Goal: Register for event/course

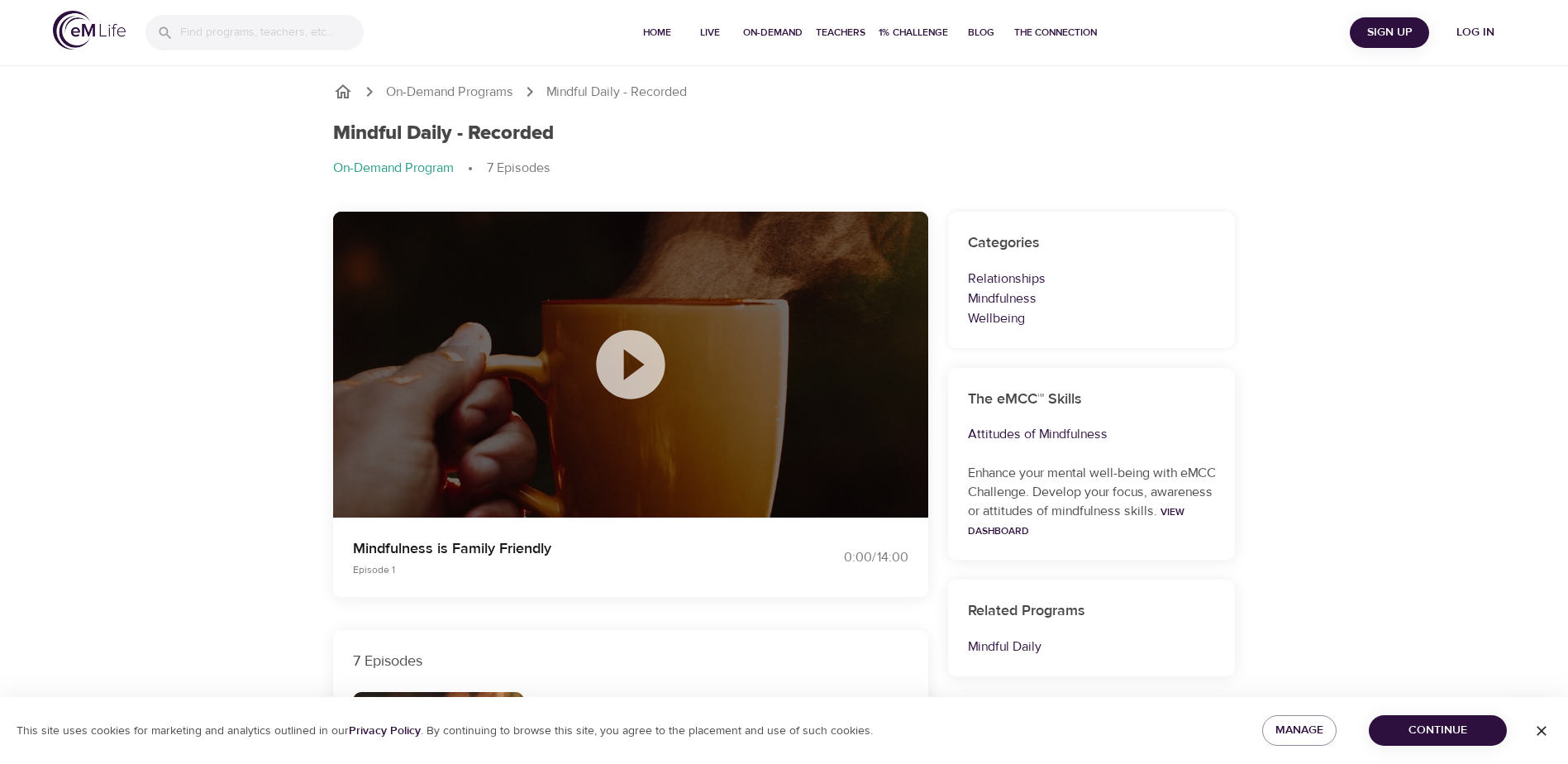
click at [1471, 34] on span "Log in" at bounding box center [1475, 33] width 66 height 21
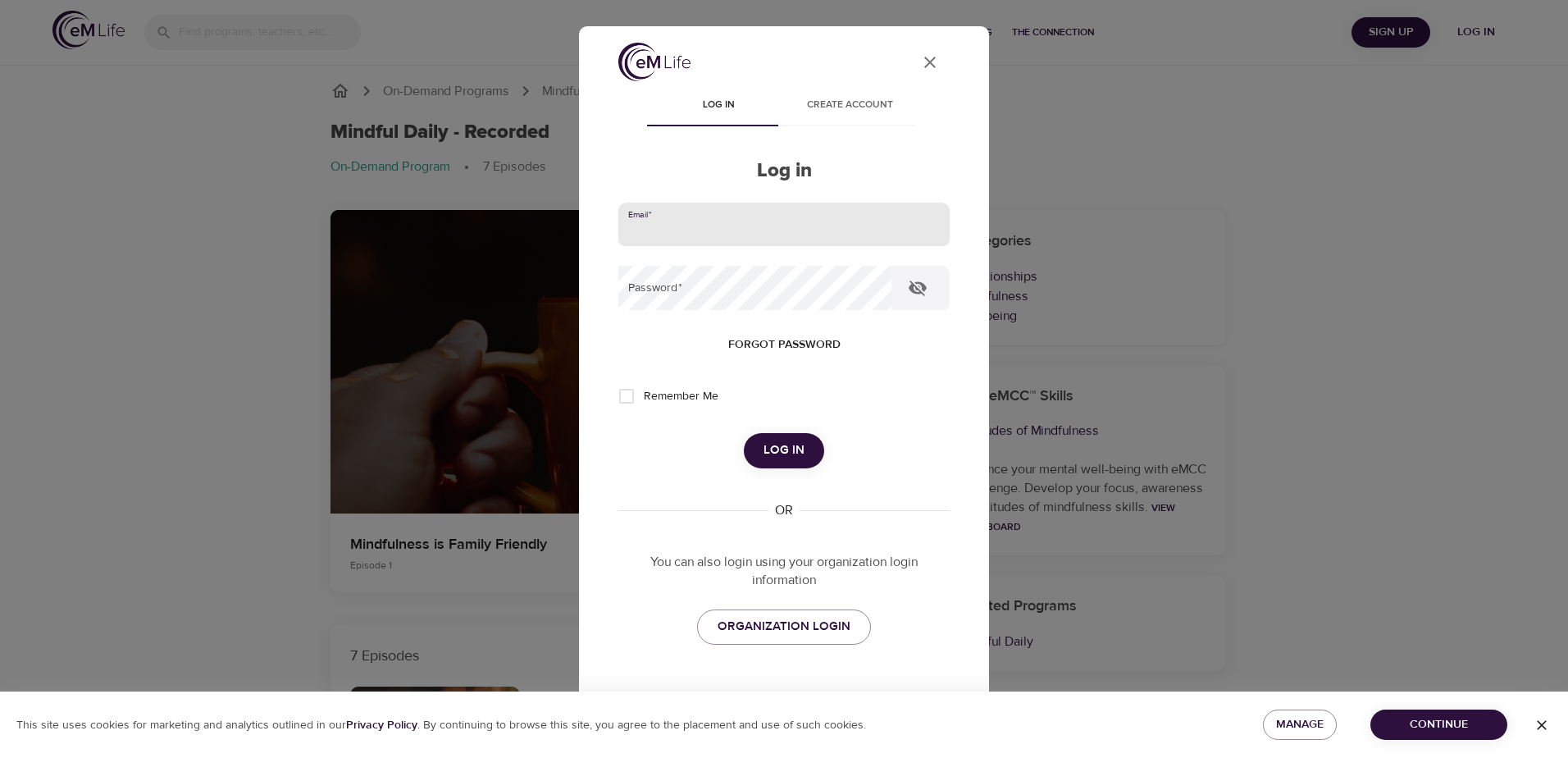
click at [705, 242] on input "email" at bounding box center [784, 224] width 332 height 44
type input "[PERSON_NAME][EMAIL_ADDRESS][PERSON_NAME][DOMAIN_NAME]"
click at [744, 433] on button "Log in" at bounding box center [784, 450] width 80 height 34
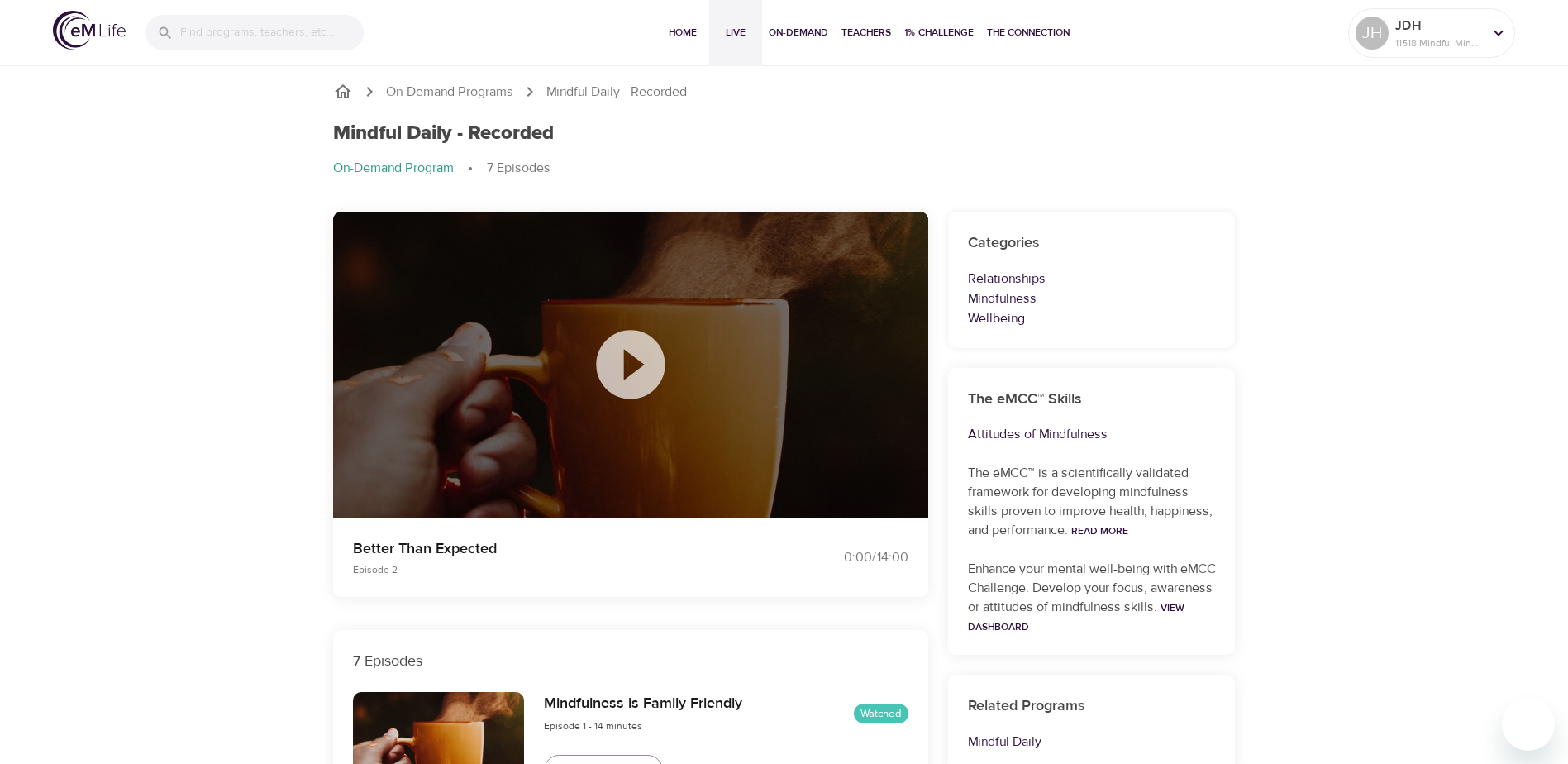
click at [731, 30] on span "Live" at bounding box center [736, 32] width 40 height 17
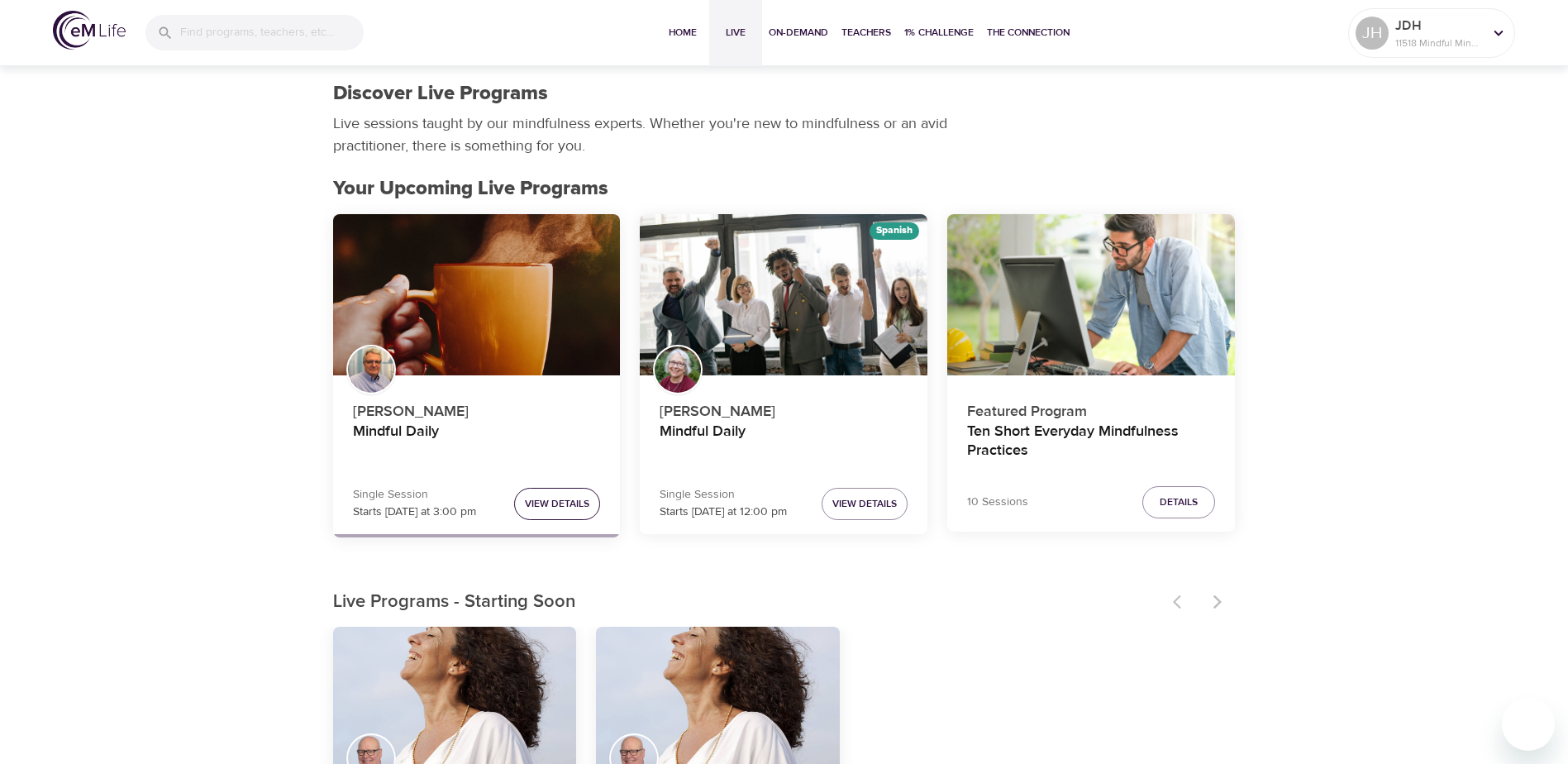
click at [542, 510] on span "View Details" at bounding box center [556, 504] width 65 height 17
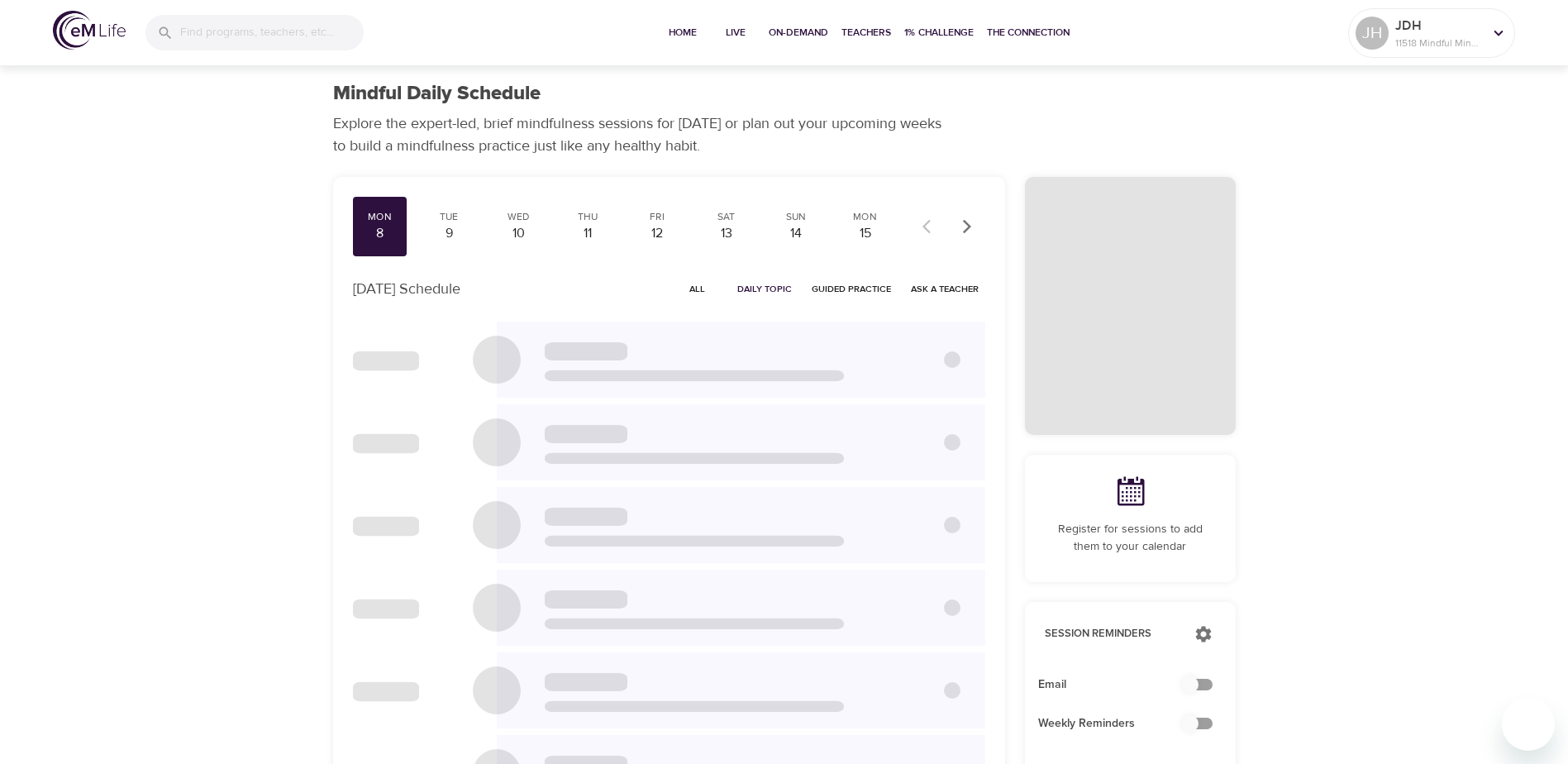
checkbox input "true"
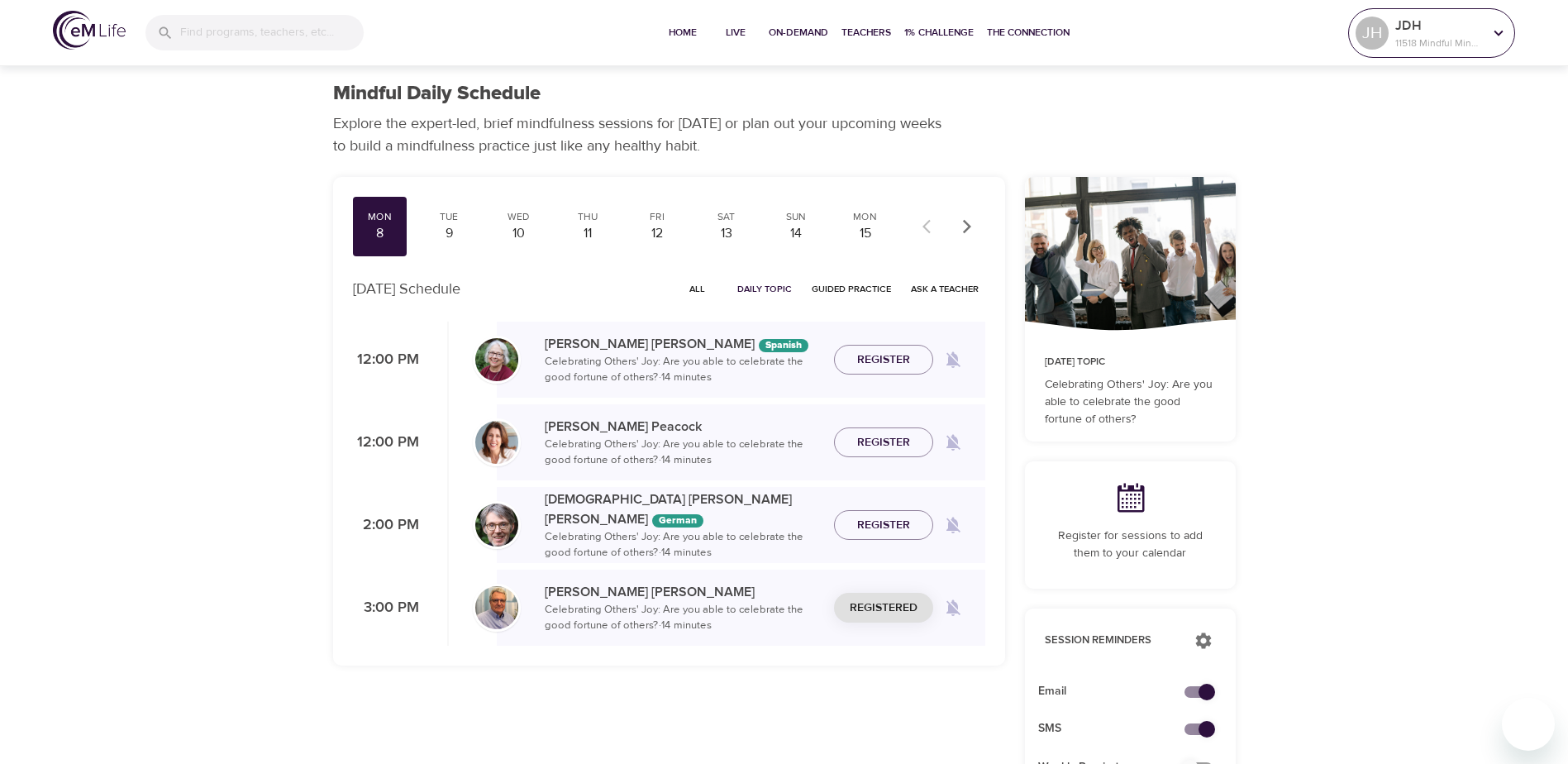
click at [1493, 26] on icon at bounding box center [1499, 33] width 18 height 18
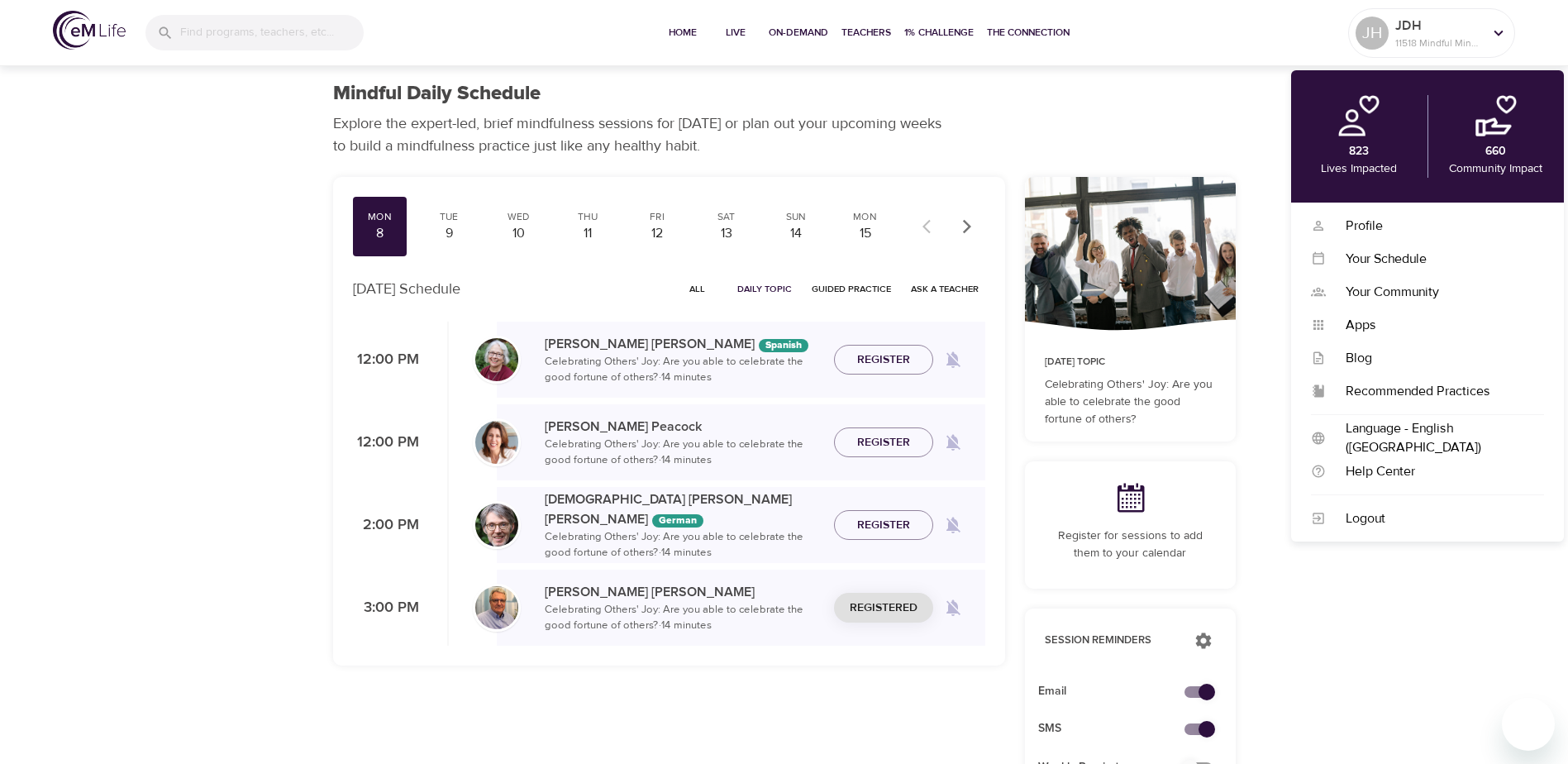
click at [571, 712] on div "Mon 8 Tue 9 Wed 10 Thu 11 Fri 12 Sat 13 Sun 14 Mon 15 Tue 16 Wed 17 Thu 18 Fri …" at bounding box center [669, 618] width 692 height 903
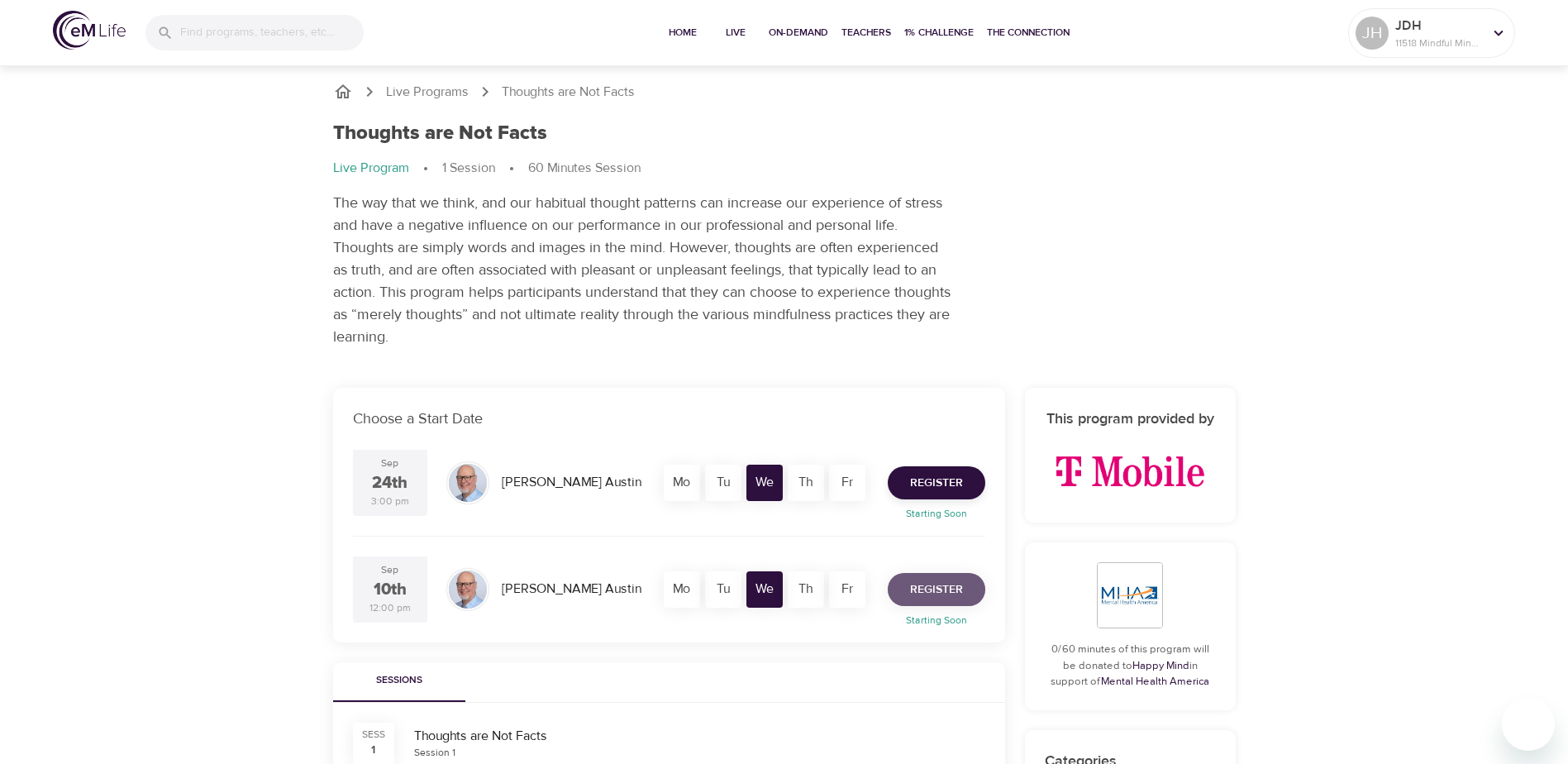
click at [544, 519] on span "Register" at bounding box center [936, 589] width 53 height 21
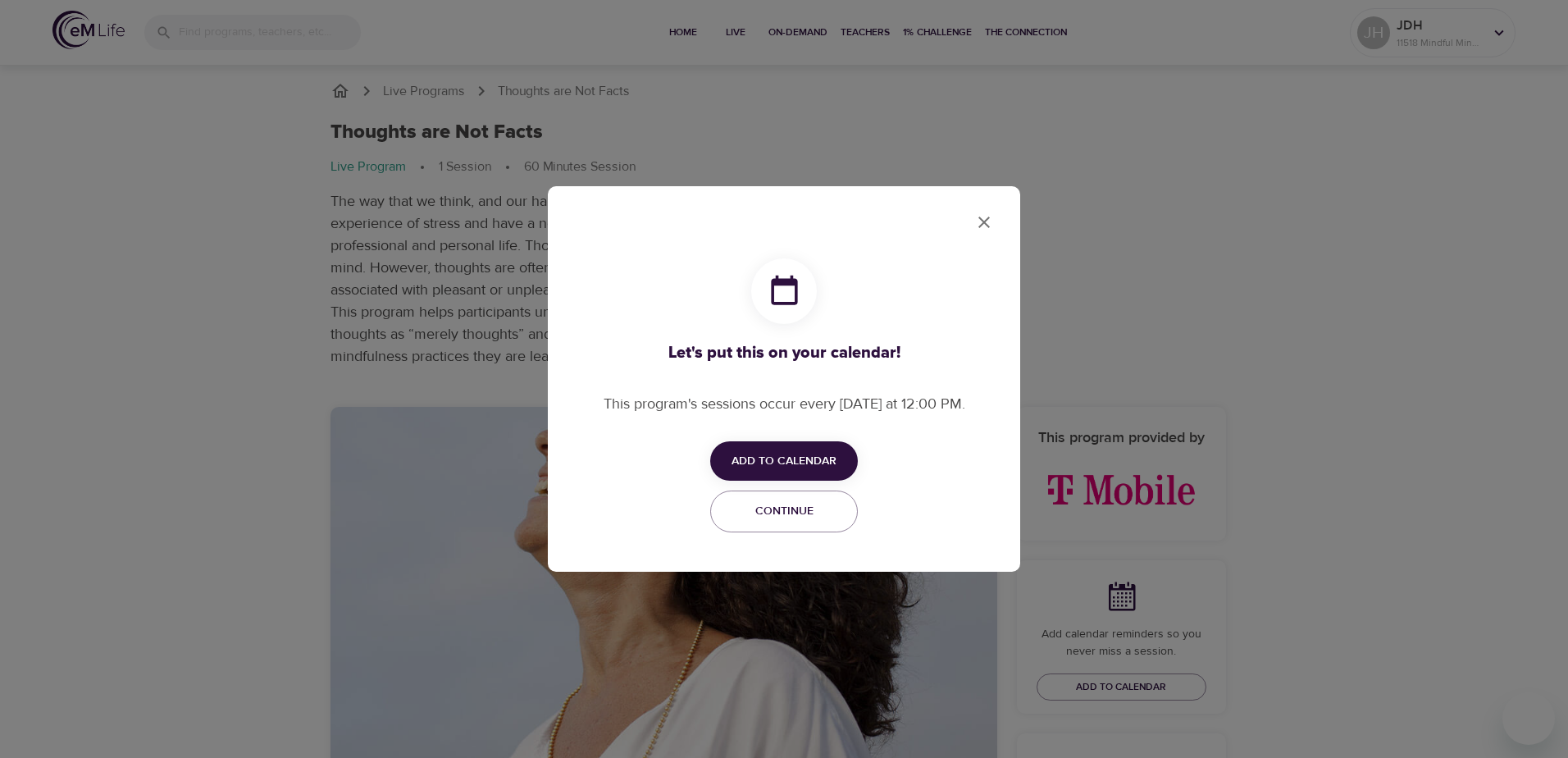
checkbox input "true"
click at [540, 463] on span "Add to Calendar" at bounding box center [784, 461] width 105 height 21
click at [540, 515] on span "Outlook" at bounding box center [794, 524] width 51 height 23
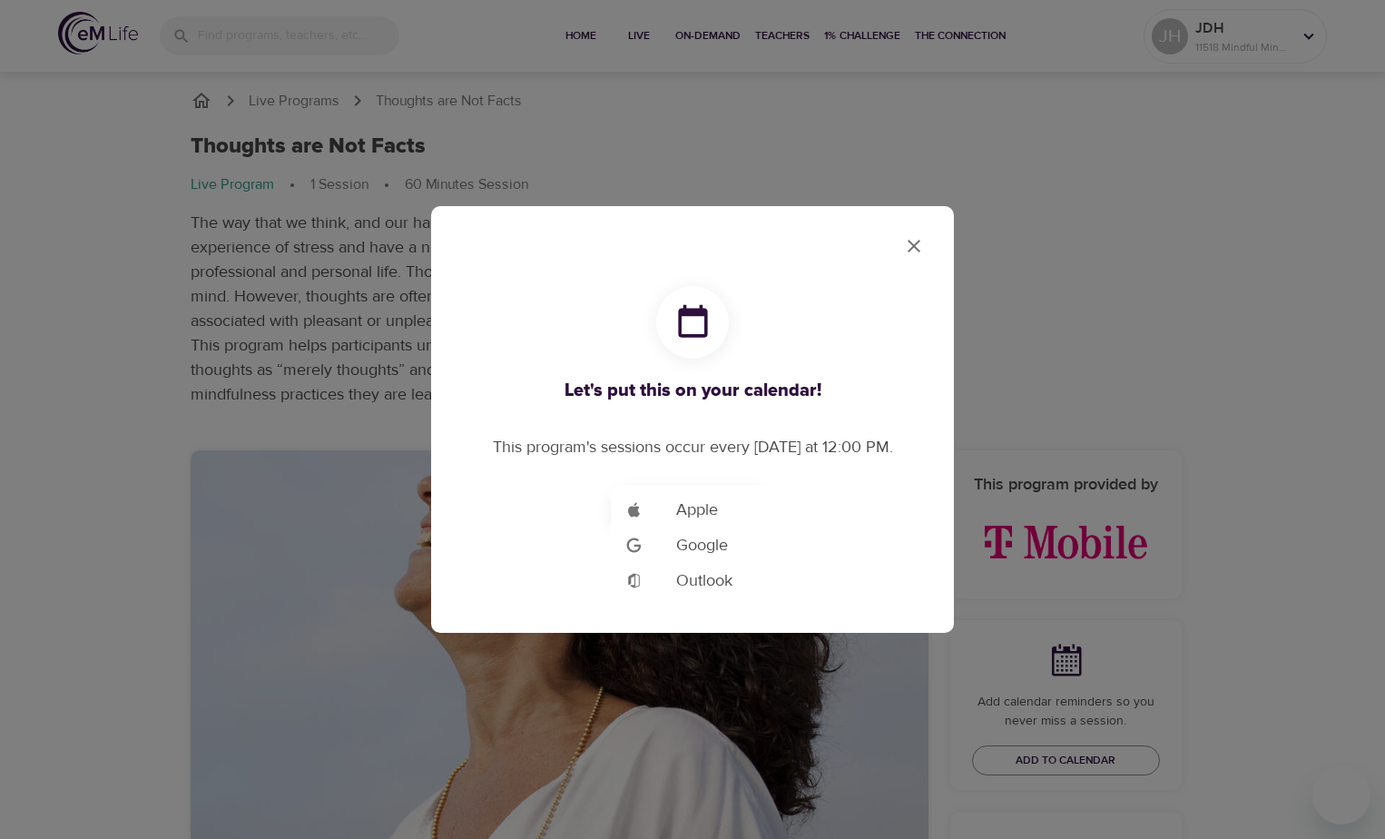
click at [597, 241] on div at bounding box center [692, 419] width 1385 height 839
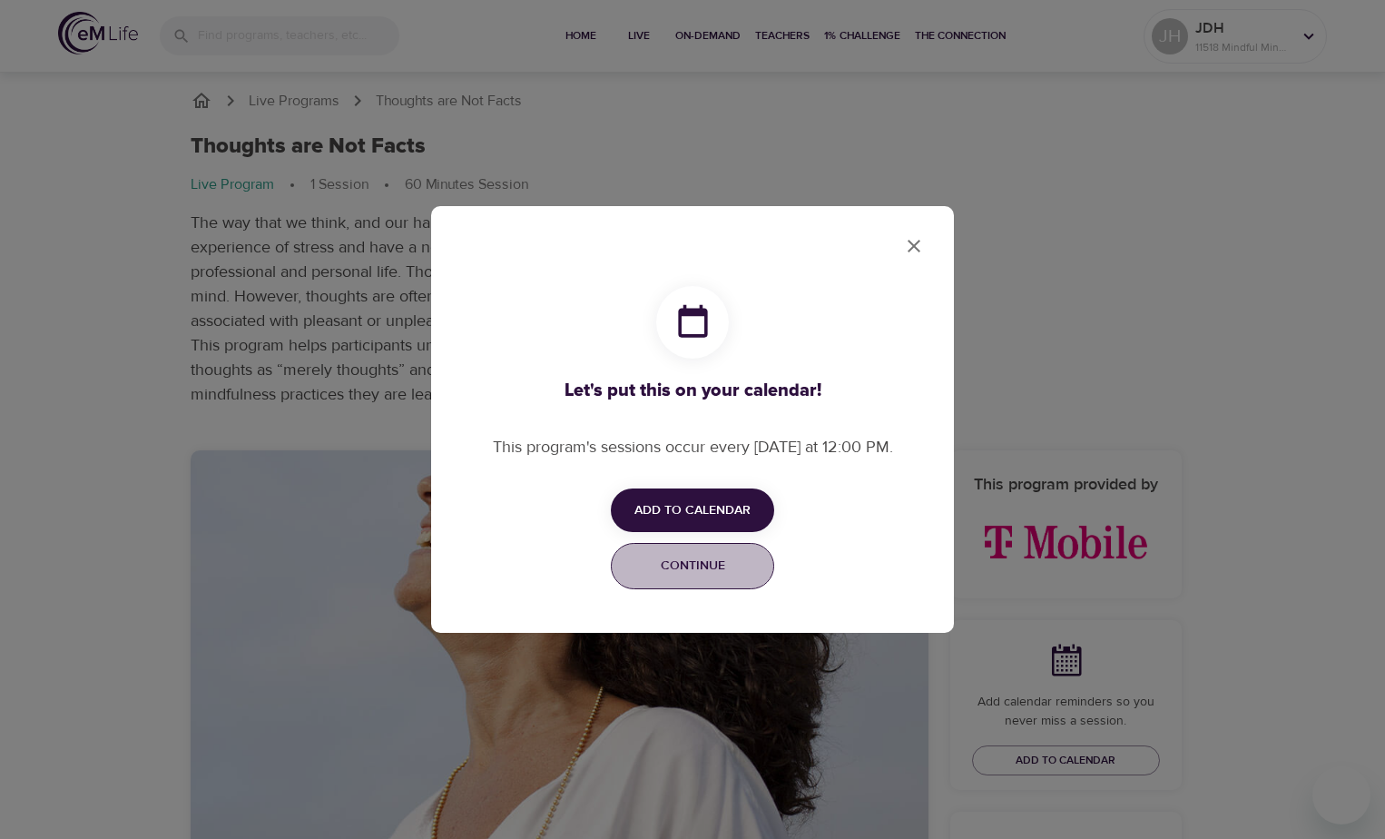
click at [597, 564] on span "Continue" at bounding box center [693, 566] width 140 height 23
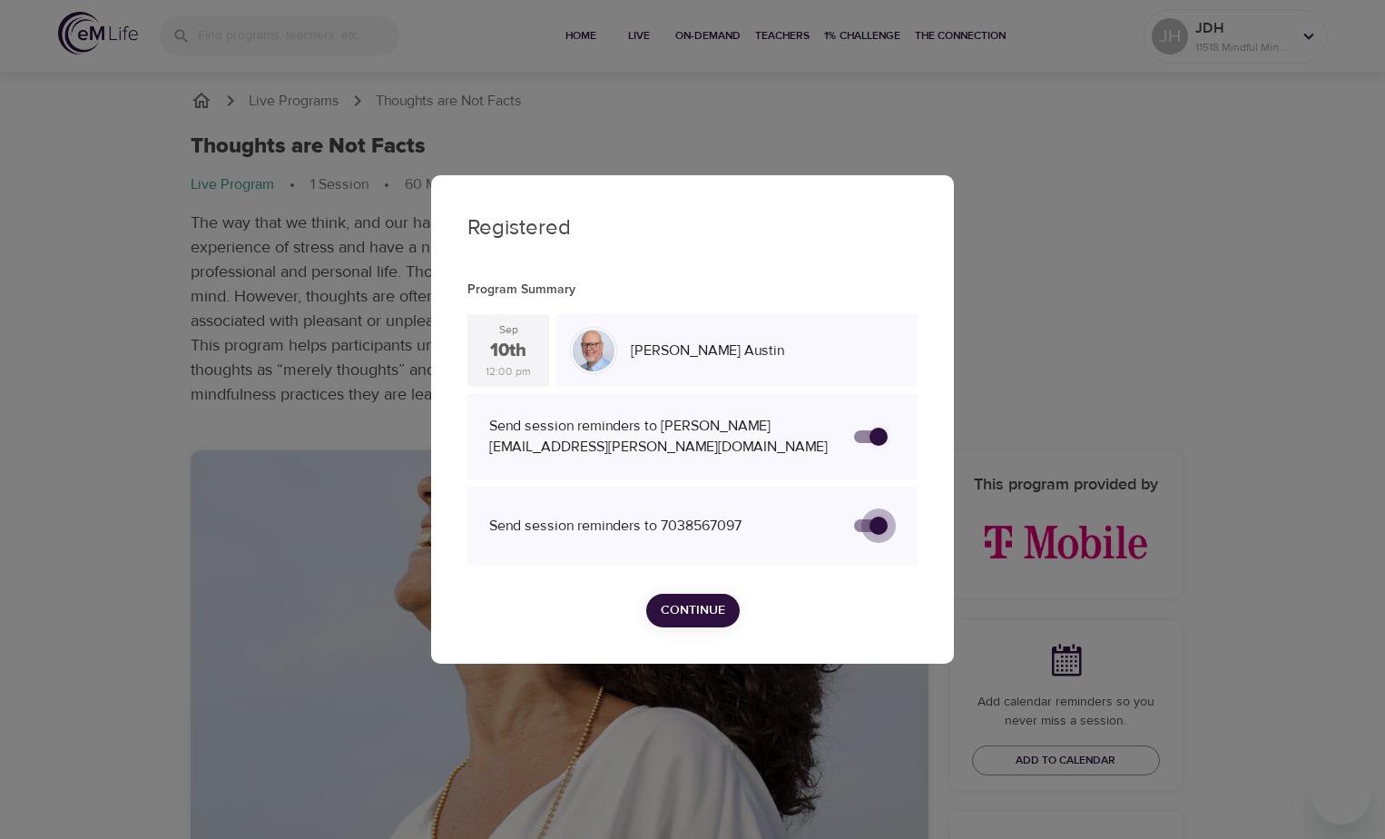
click at [597, 519] on input "secondary checkbox" at bounding box center [878, 525] width 103 height 34
checkbox input "true"
checkbox input "false"
click at [597, 521] on input "secondary checkbox" at bounding box center [878, 525] width 103 height 34
checkbox input "false"
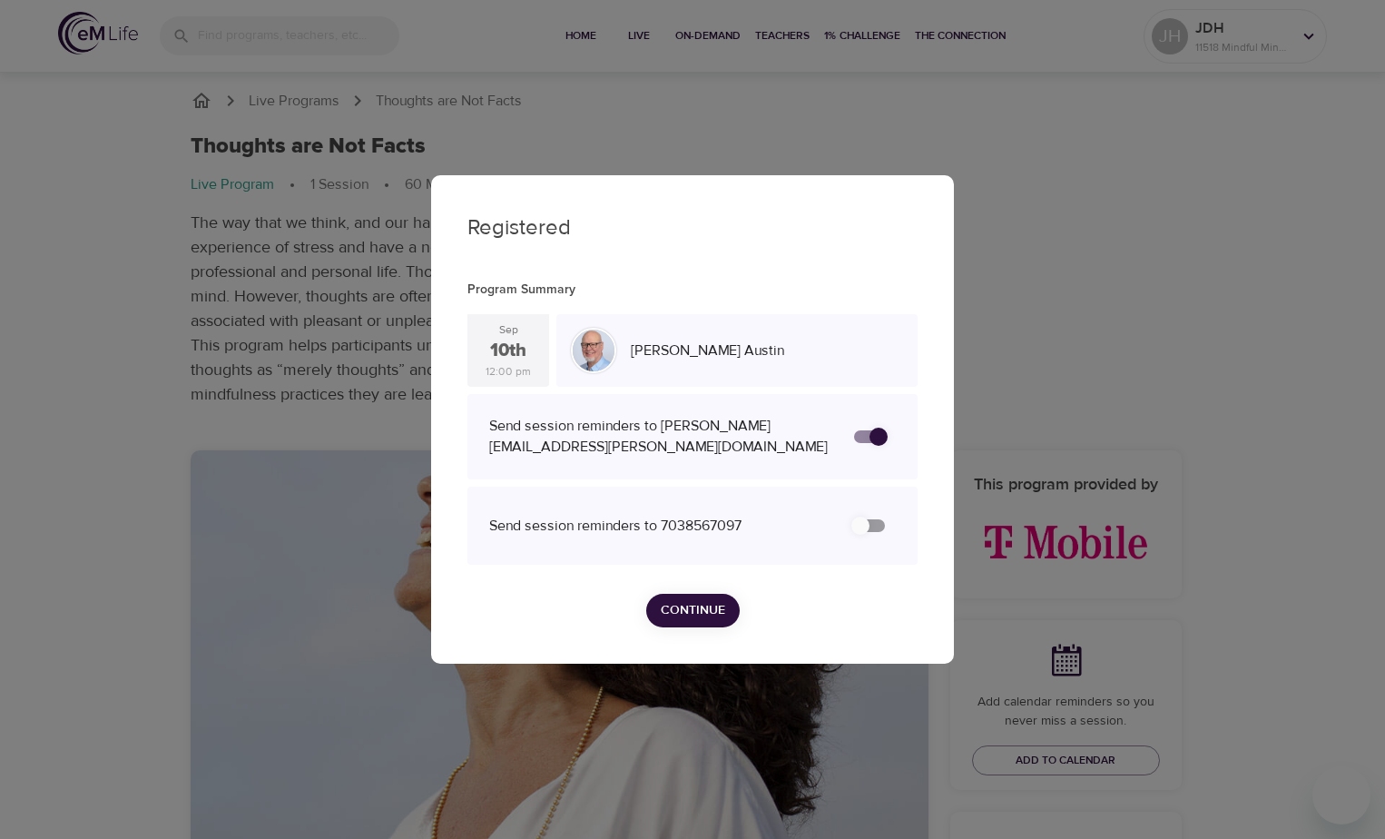
checkbox input "true"
click at [597, 437] on input "secondary checkbox" at bounding box center [878, 436] width 103 height 34
checkbox input "true"
checkbox input "false"
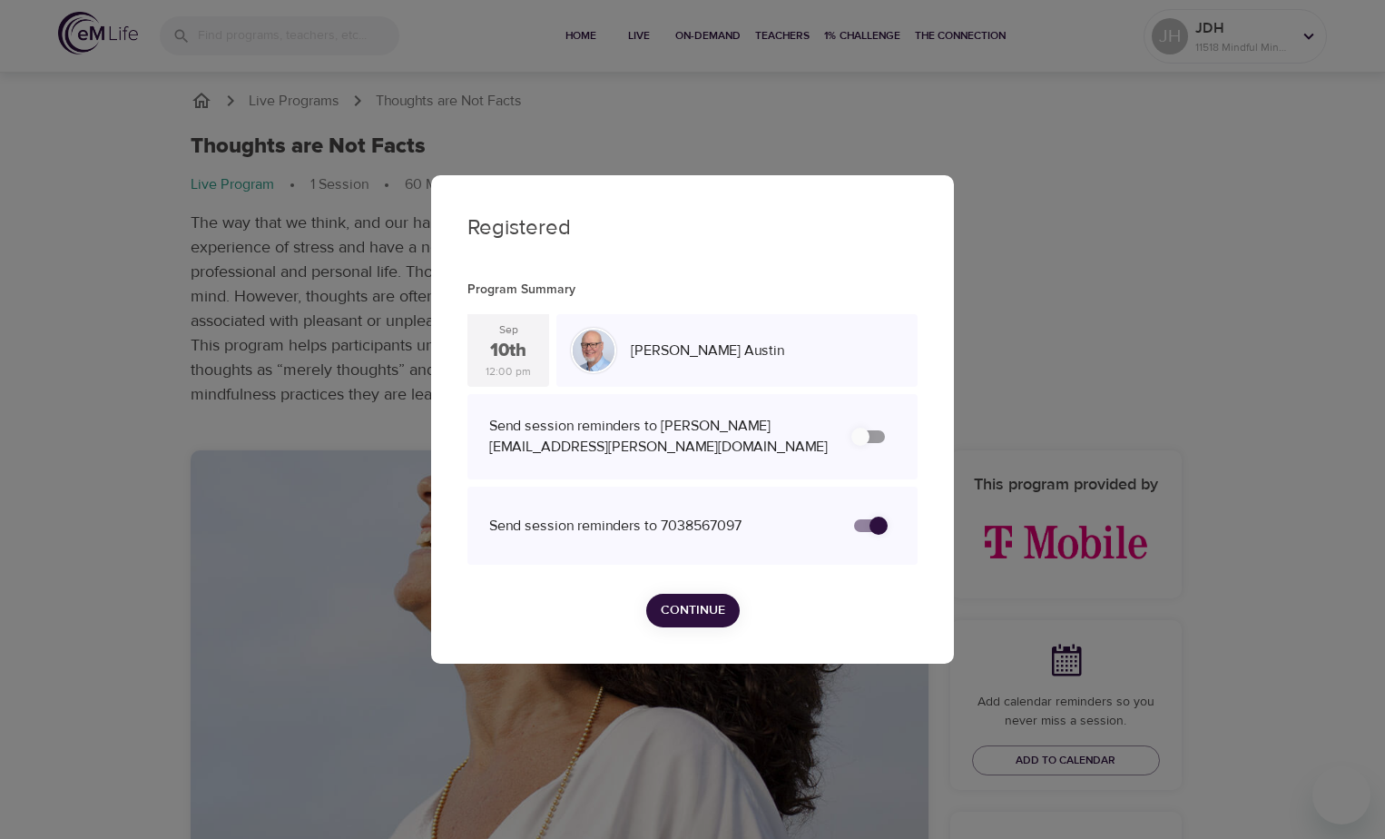
drag, startPoint x: 881, startPoint y: 526, endPoint x: 831, endPoint y: 526, distance: 49.9
click at [597, 526] on div "Send session reminders to 7038567097" at bounding box center [693, 526] width 414 height 42
click at [597, 433] on input "secondary checkbox" at bounding box center [860, 436] width 103 height 34
checkbox input "false"
checkbox input "true"
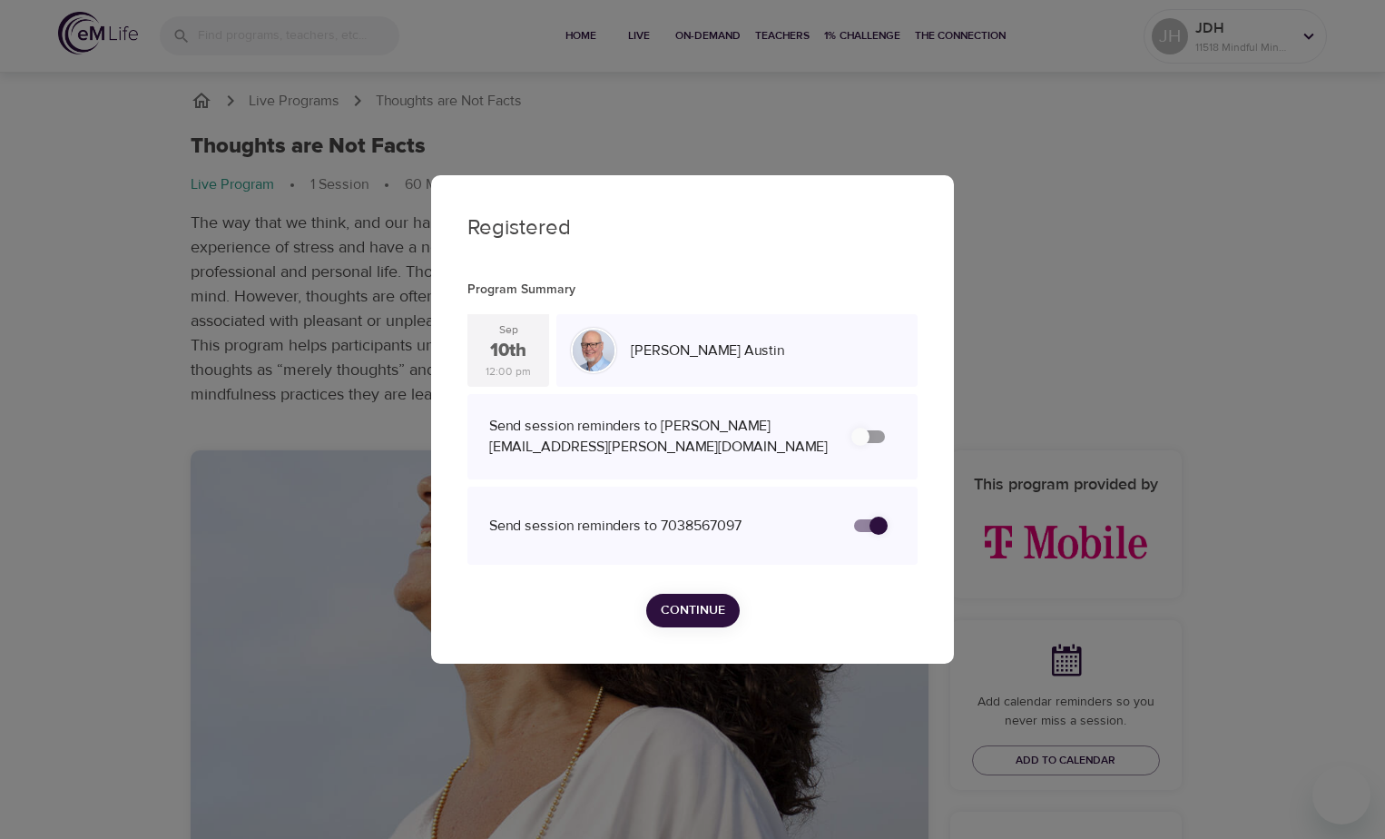
checkbox input "true"
drag, startPoint x: 876, startPoint y: 519, endPoint x: 838, endPoint y: 520, distance: 38.1
click at [597, 520] on div at bounding box center [870, 526] width 60 height 42
click at [597, 523] on input "secondary checkbox" at bounding box center [878, 525] width 103 height 34
checkbox input "true"
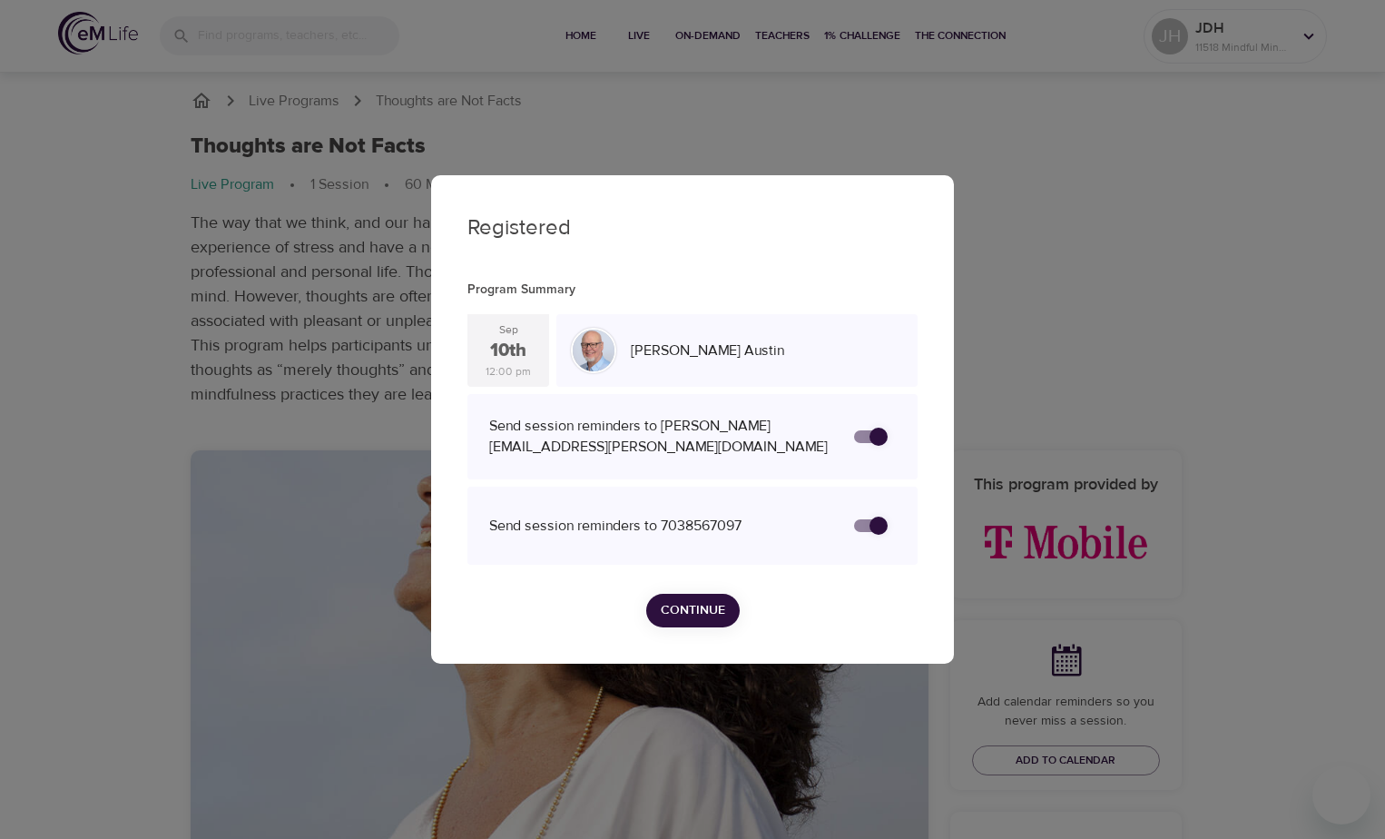
checkbox input "false"
click at [597, 518] on input "secondary checkbox" at bounding box center [860, 525] width 103 height 34
checkbox input "false"
checkbox input "true"
click at [597, 522] on input "secondary checkbox" at bounding box center [878, 525] width 103 height 34
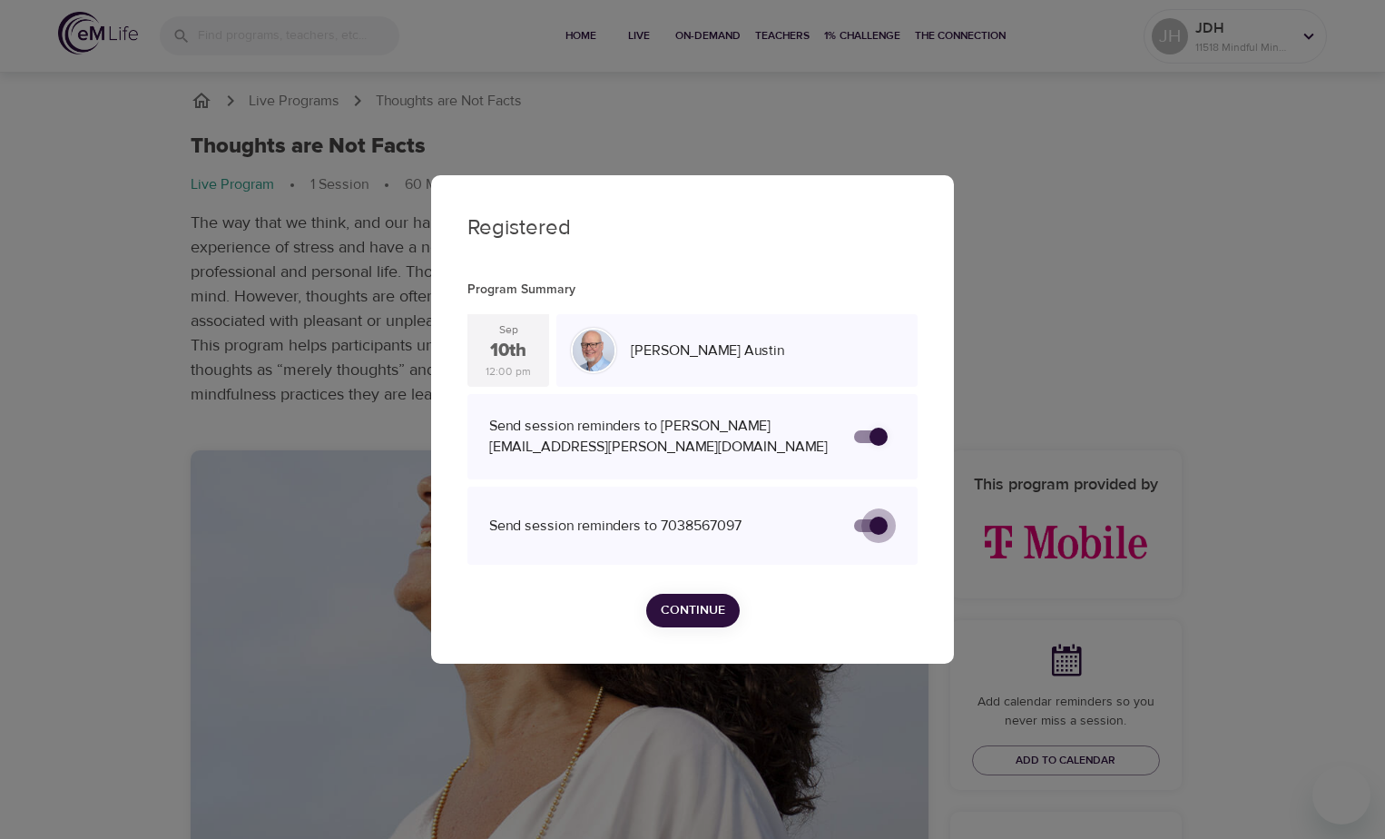
checkbox input "true"
checkbox input "false"
click at [597, 437] on input "secondary checkbox" at bounding box center [878, 436] width 103 height 34
checkbox input "true"
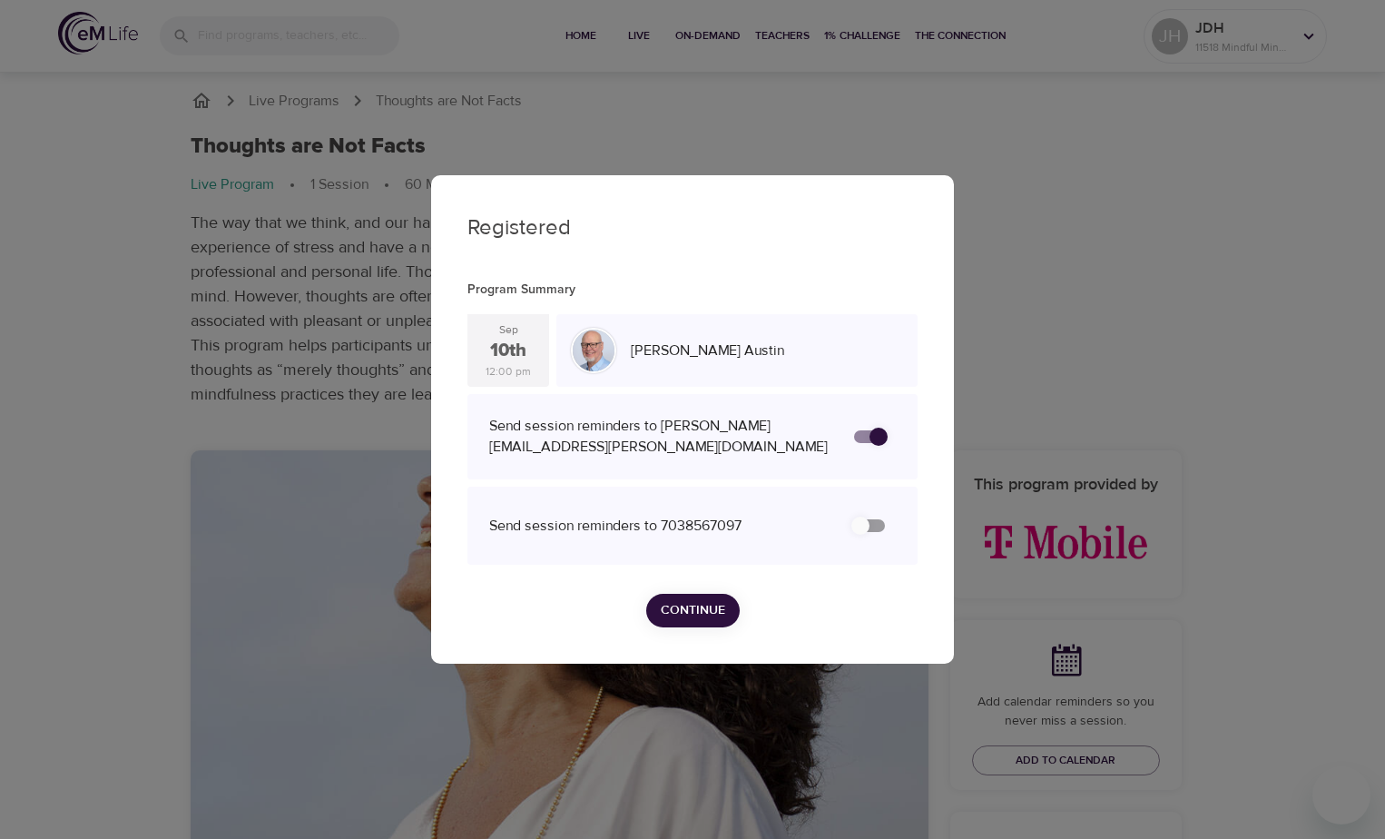
checkbox input "false"
click at [597, 570] on span "Continue" at bounding box center [693, 610] width 64 height 23
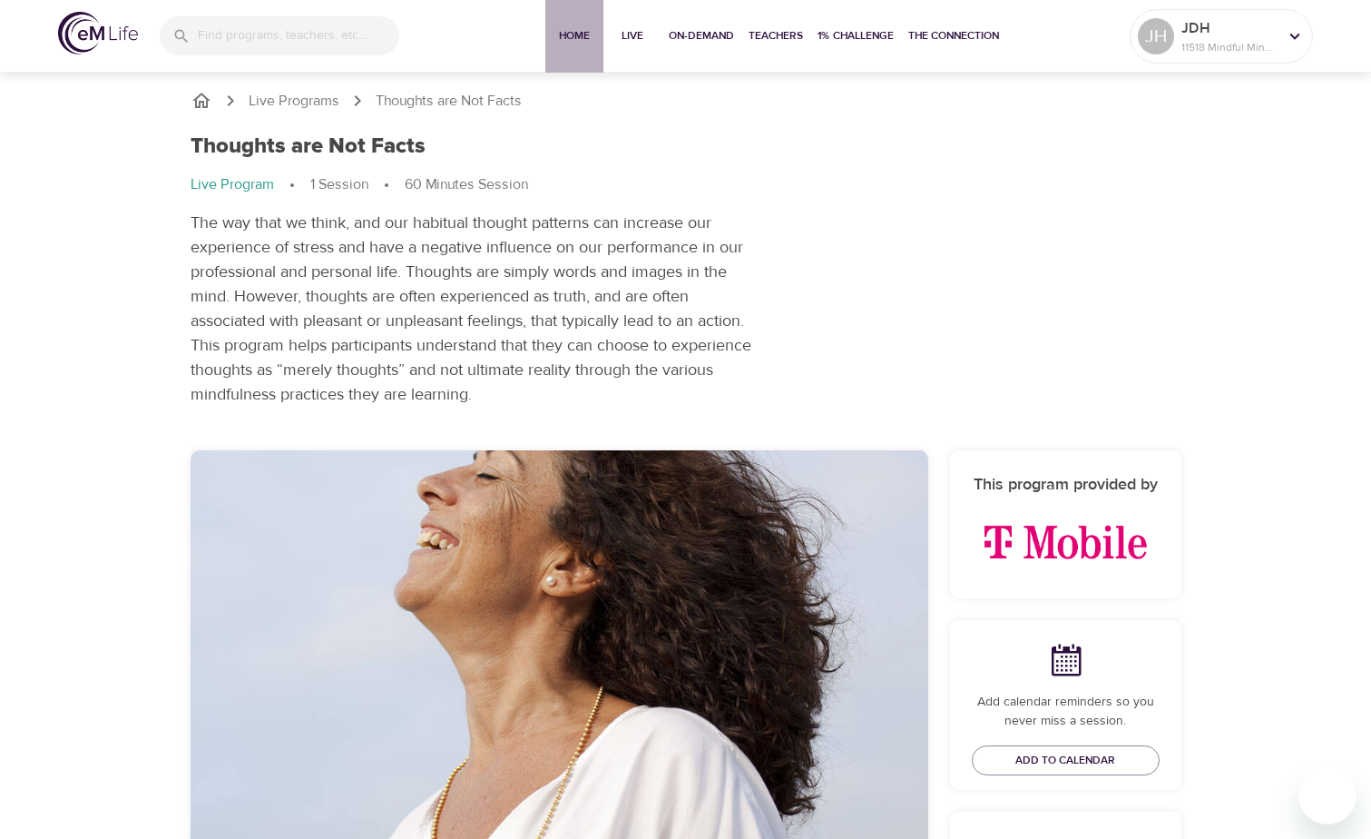
click at [571, 35] on span "Home" at bounding box center [575, 35] width 44 height 19
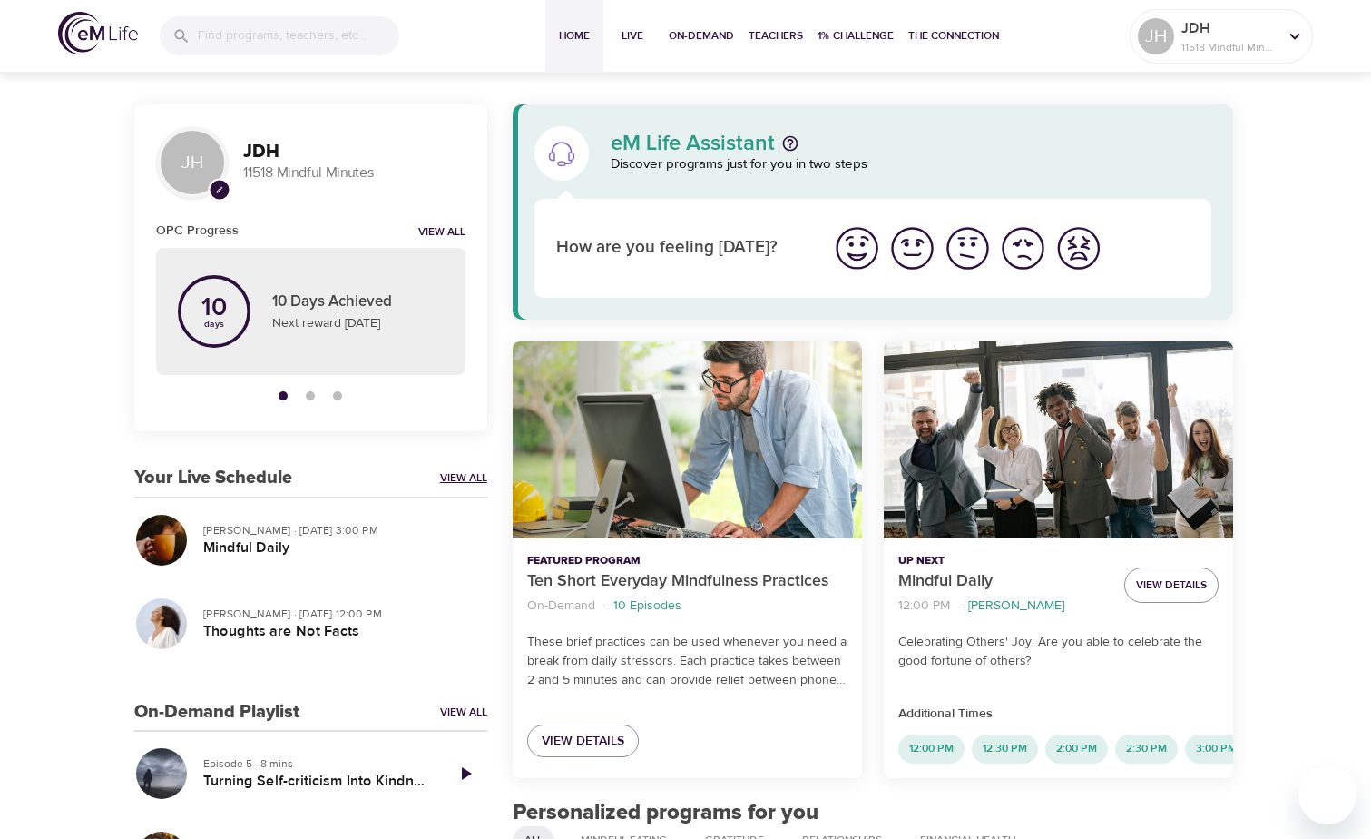
click at [457, 477] on link "View All" at bounding box center [463, 477] width 47 height 15
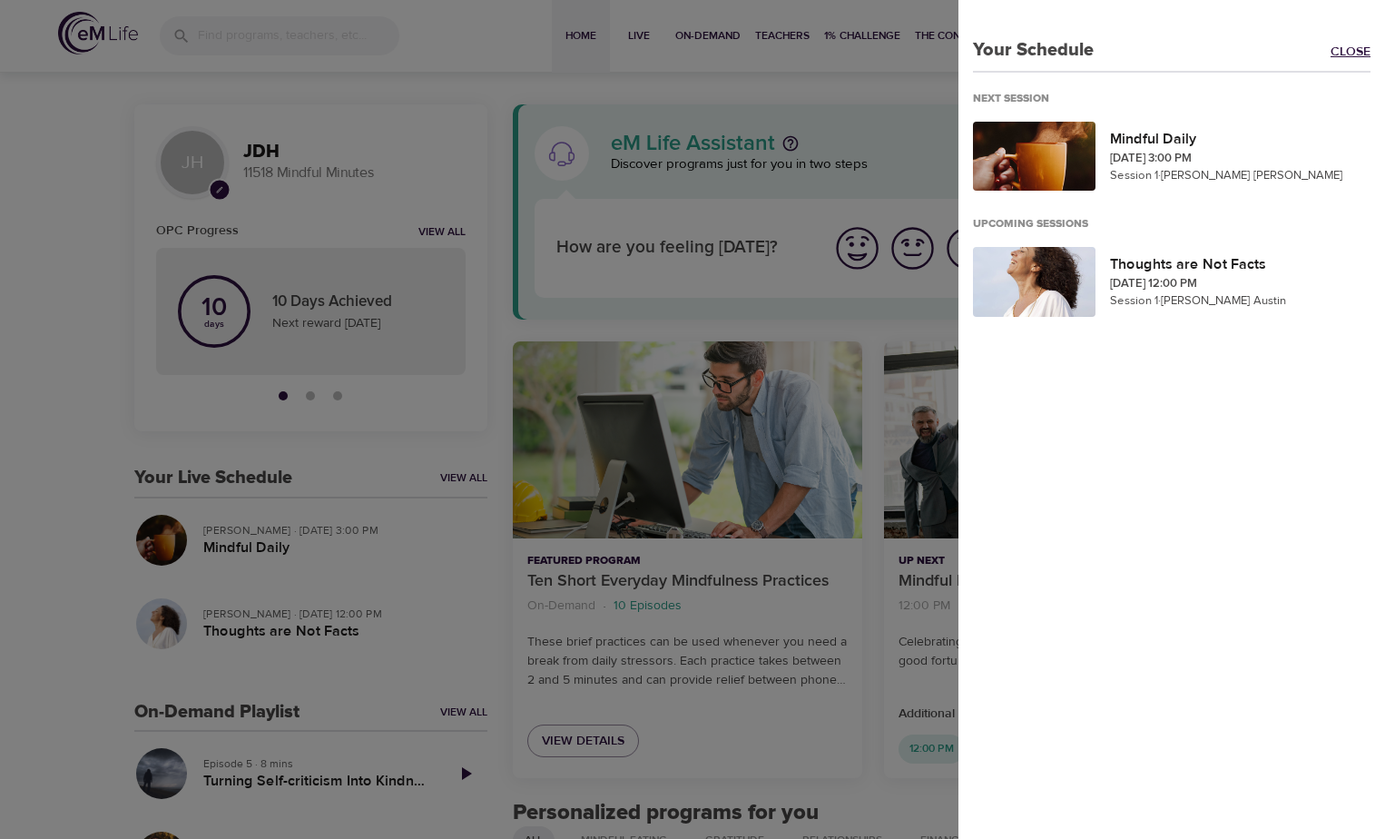
click at [597, 47] on link "Close" at bounding box center [1358, 53] width 54 height 21
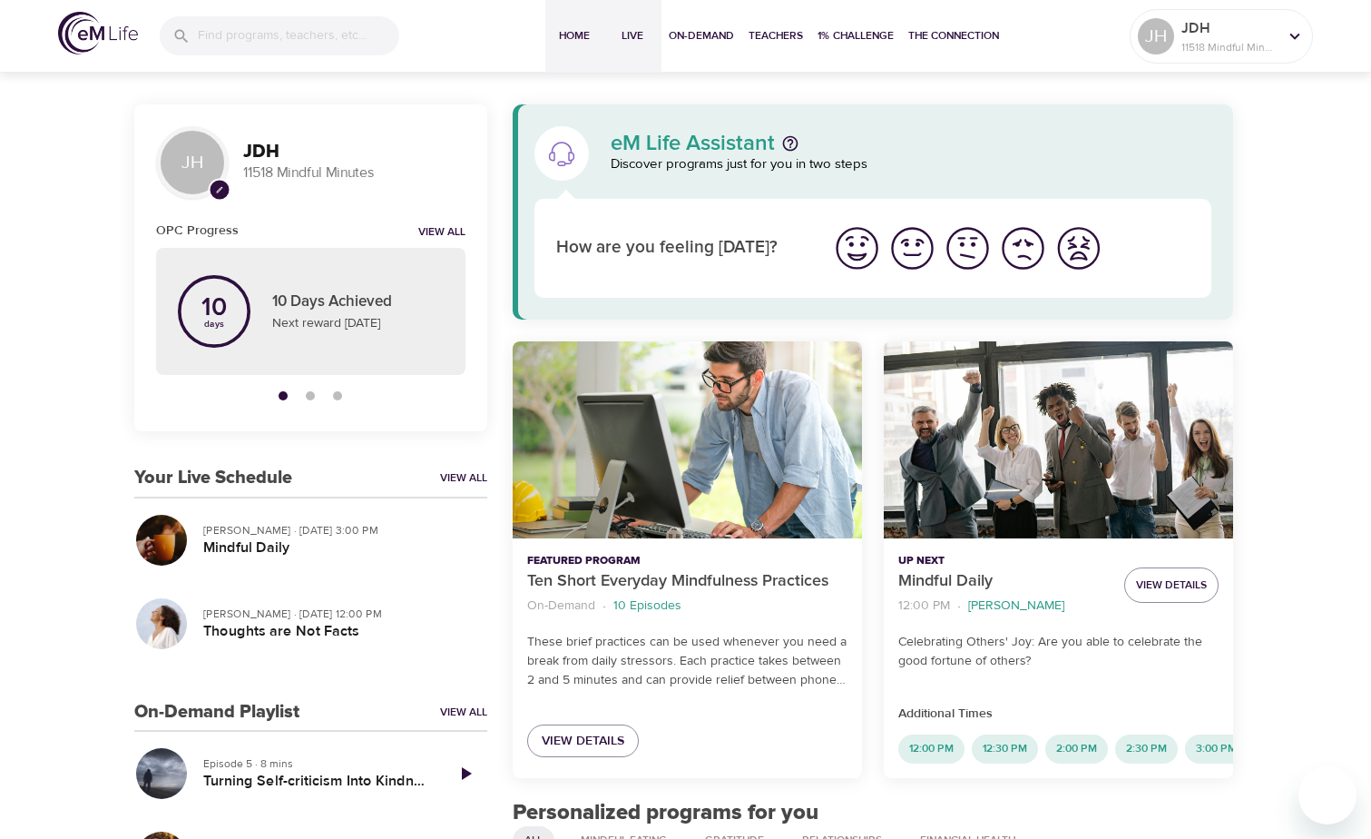
click at [597, 39] on span "Live" at bounding box center [633, 35] width 44 height 19
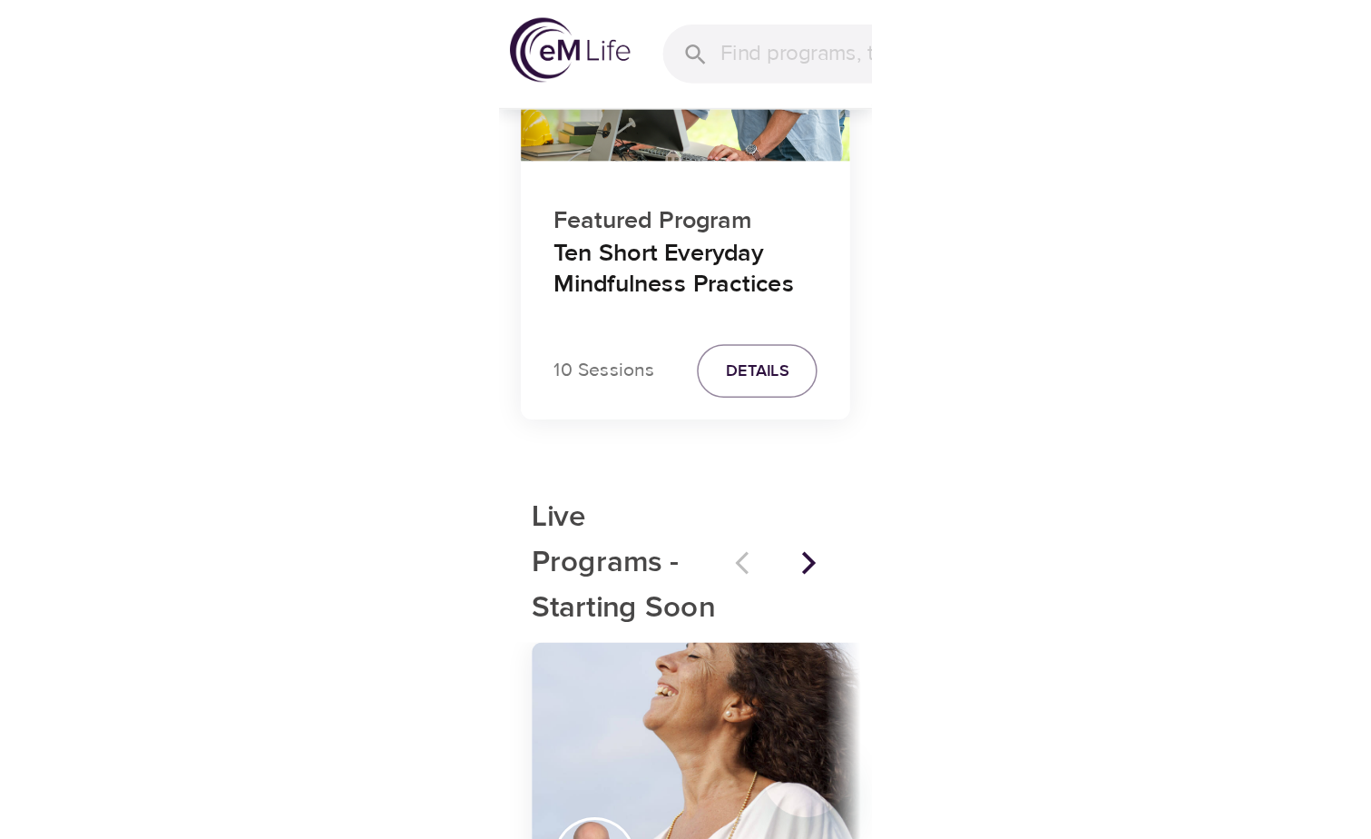
scroll to position [1139, 0]
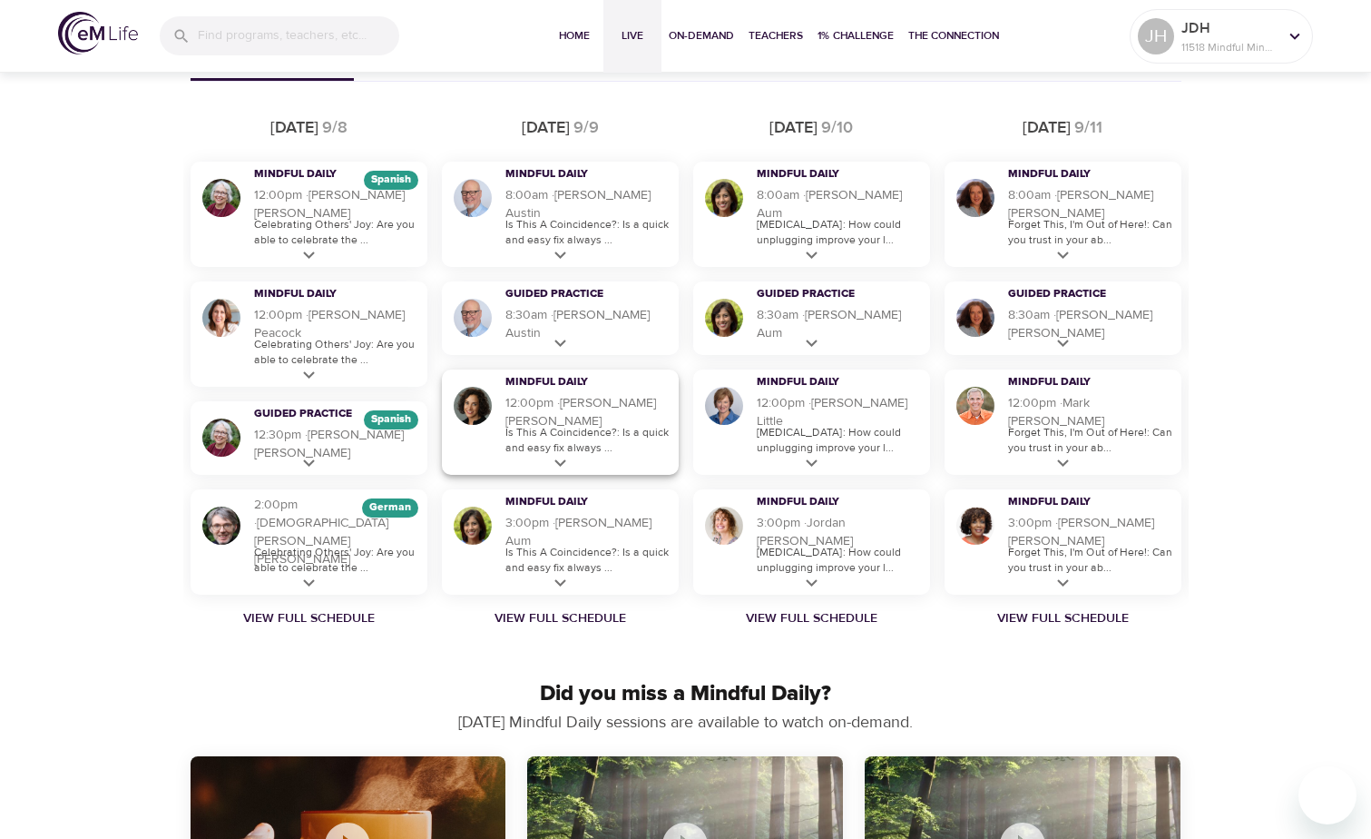
click at [557, 453] on p "Is This A Coincidence?: Is a quick and easy fix always ..." at bounding box center [588, 440] width 164 height 31
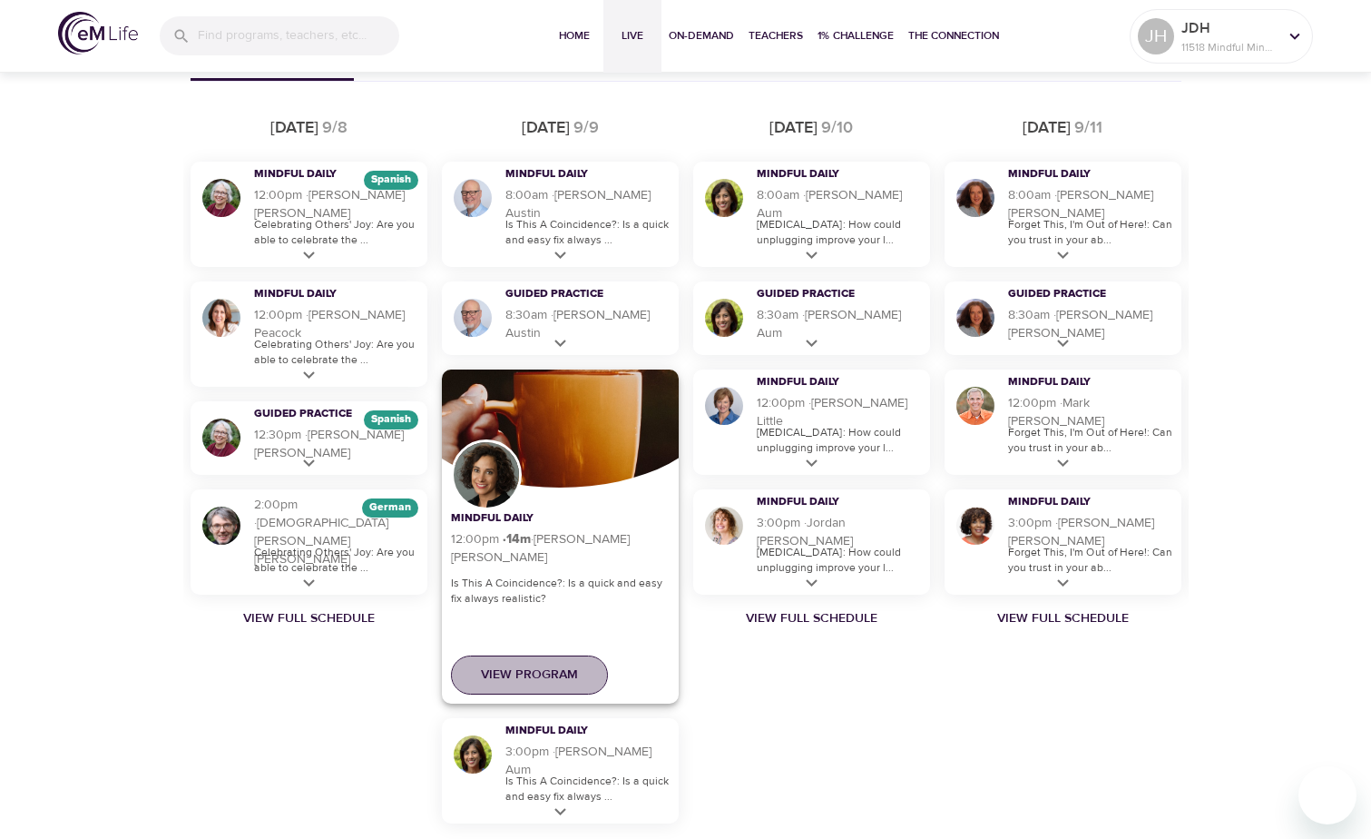
click at [516, 570] on span "View Program" at bounding box center [529, 674] width 97 height 23
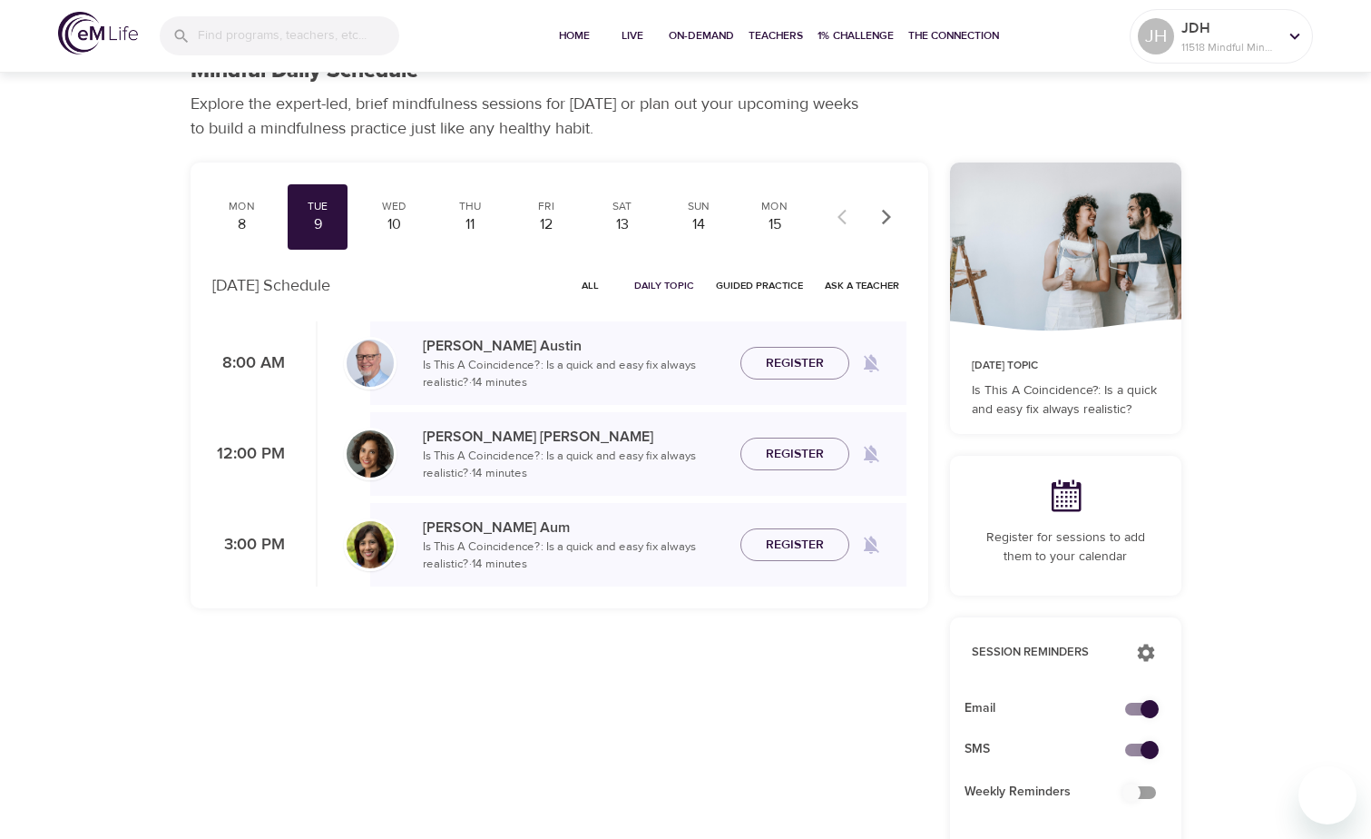
scroll to position [9, 0]
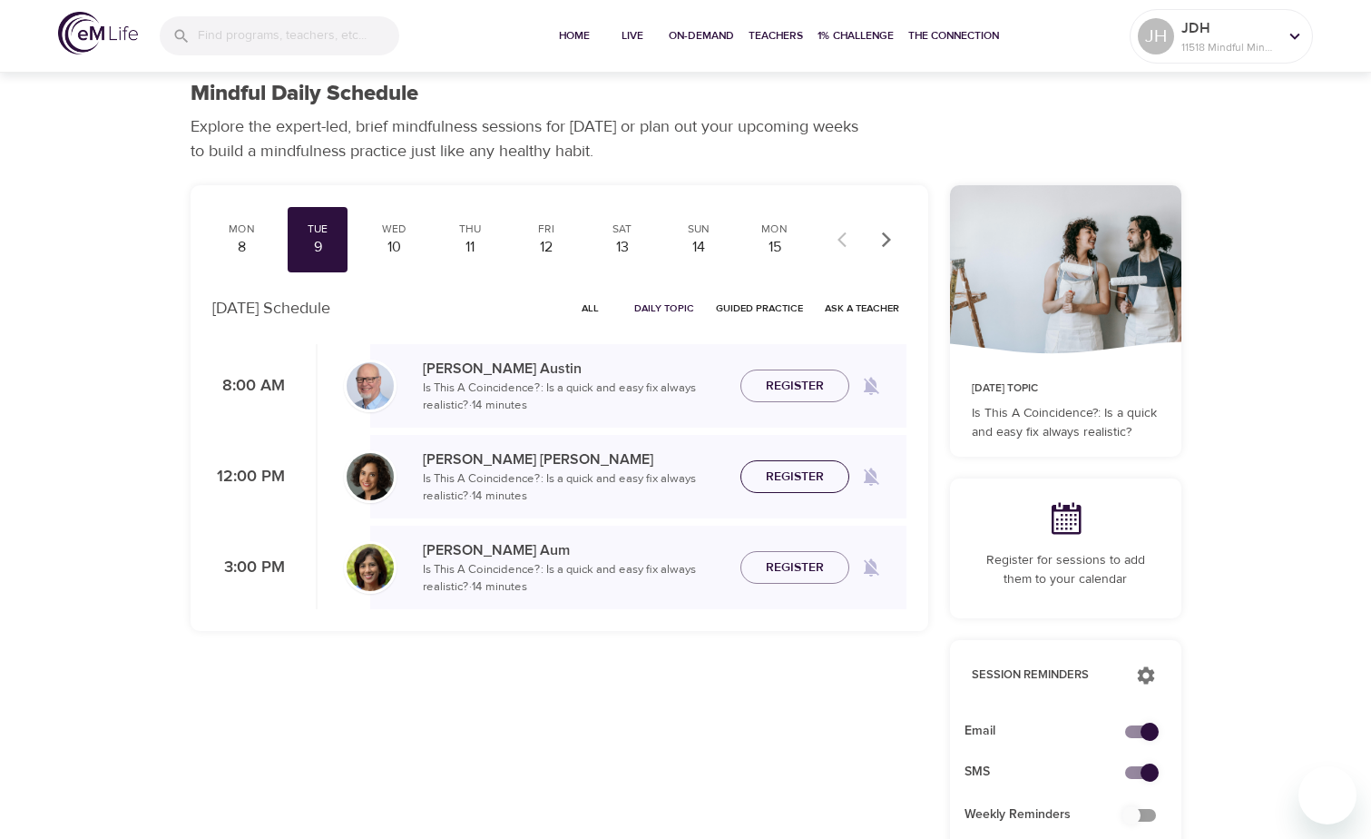
click at [597, 477] on span "Register" at bounding box center [795, 477] width 58 height 23
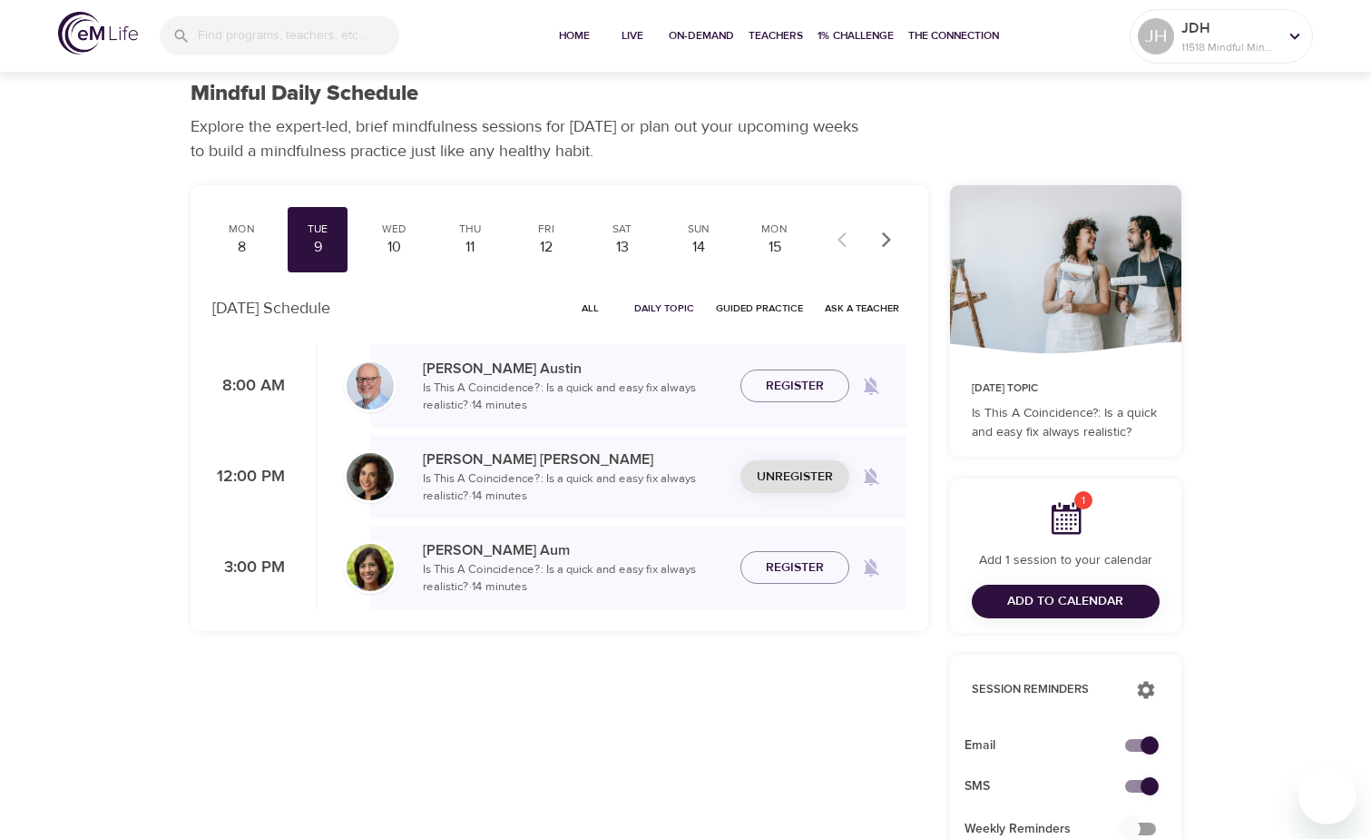
click at [597, 477] on span "Unregister" at bounding box center [795, 477] width 76 height 23
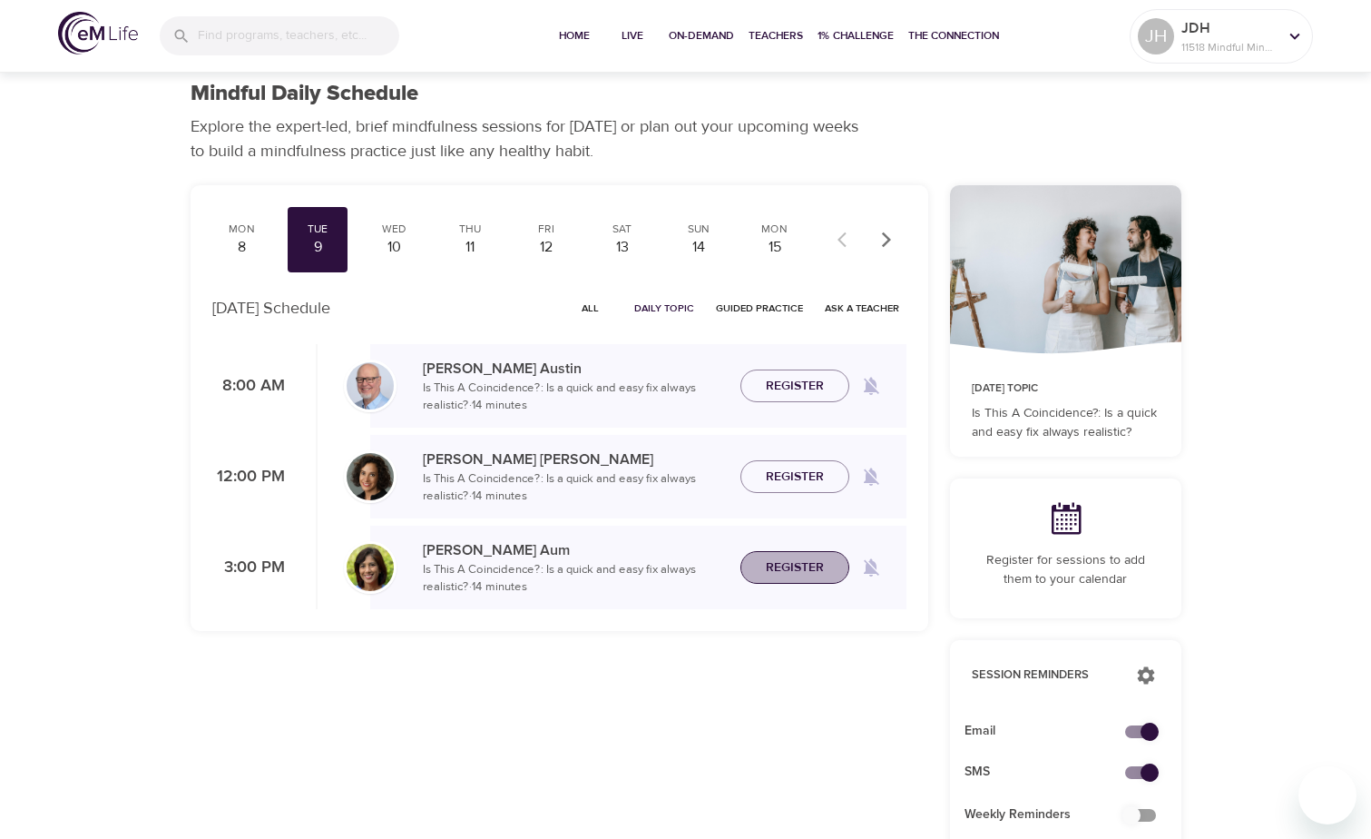
click at [597, 565] on span "Register" at bounding box center [795, 567] width 58 height 23
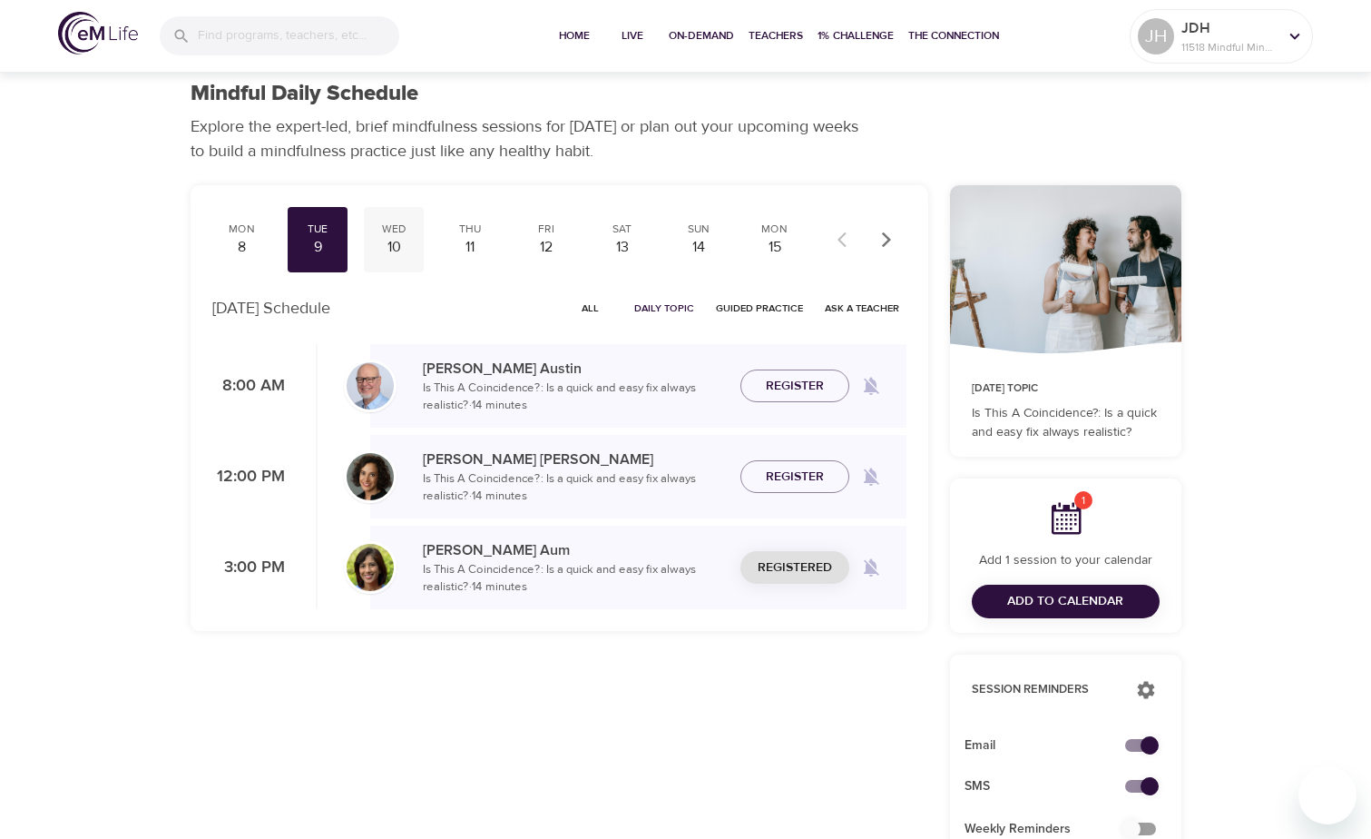
click at [382, 231] on div "Wed" at bounding box center [393, 228] width 45 height 15
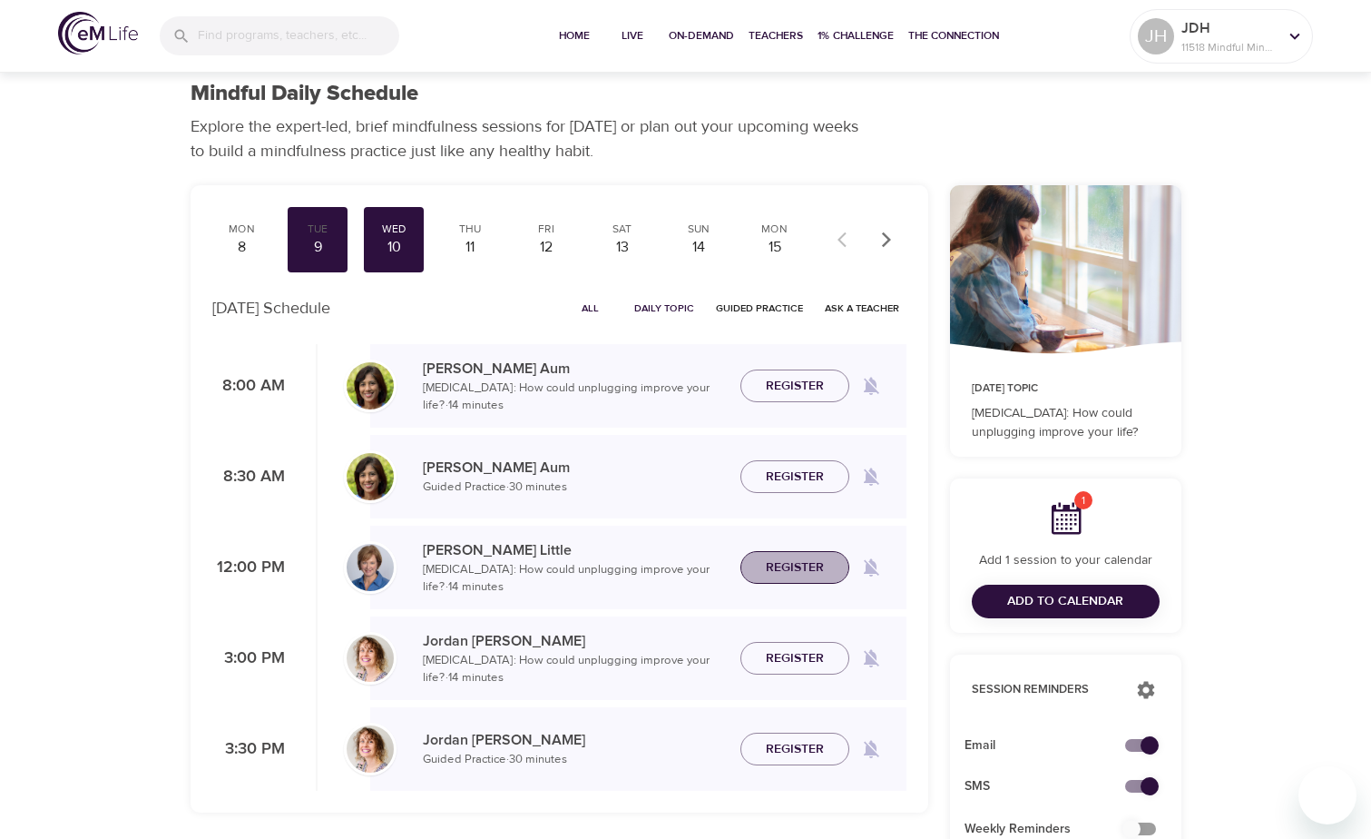
click at [597, 565] on span "Register" at bounding box center [795, 567] width 58 height 23
click at [471, 255] on div "11" at bounding box center [469, 247] width 45 height 21
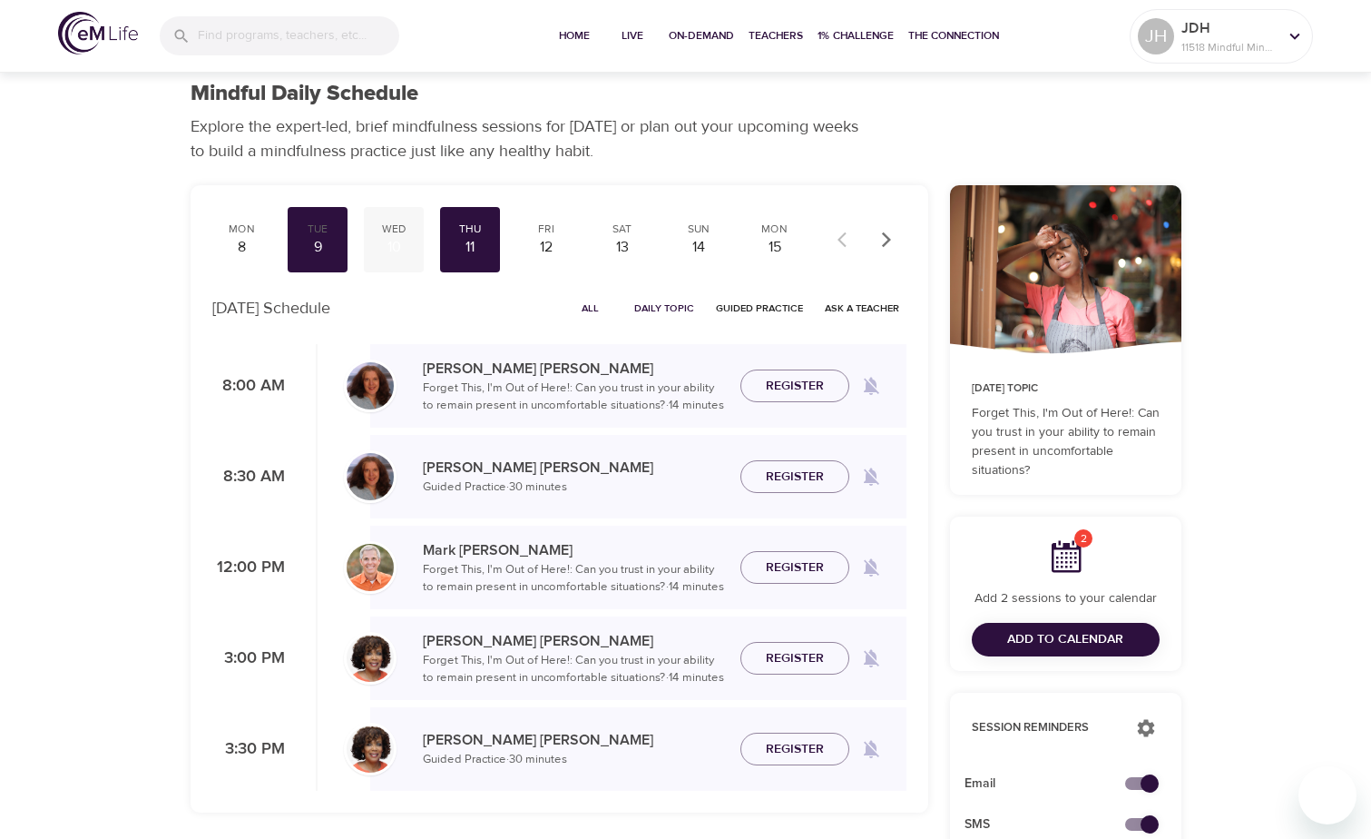
click at [393, 240] on div "10" at bounding box center [393, 247] width 45 height 21
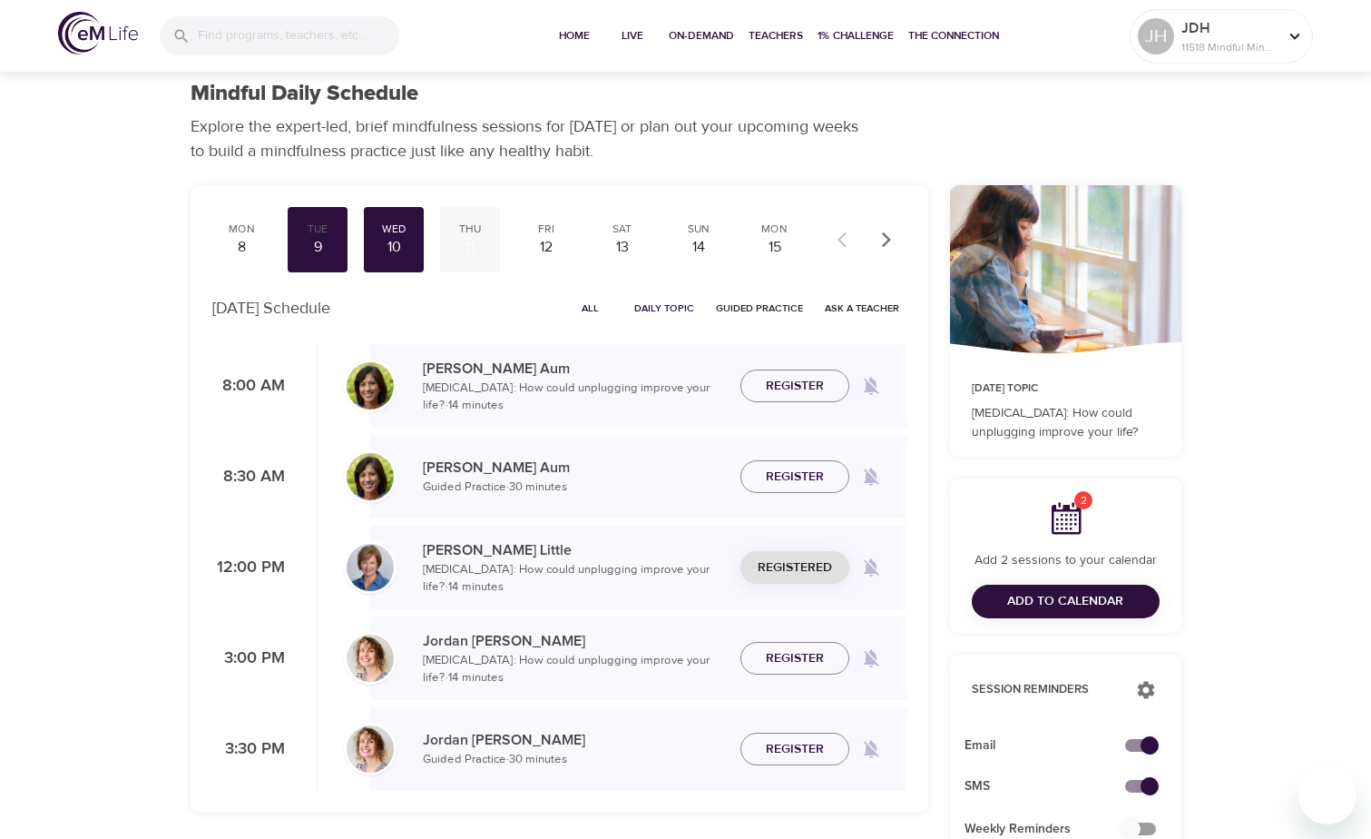
click at [477, 232] on div "Thu" at bounding box center [469, 228] width 45 height 15
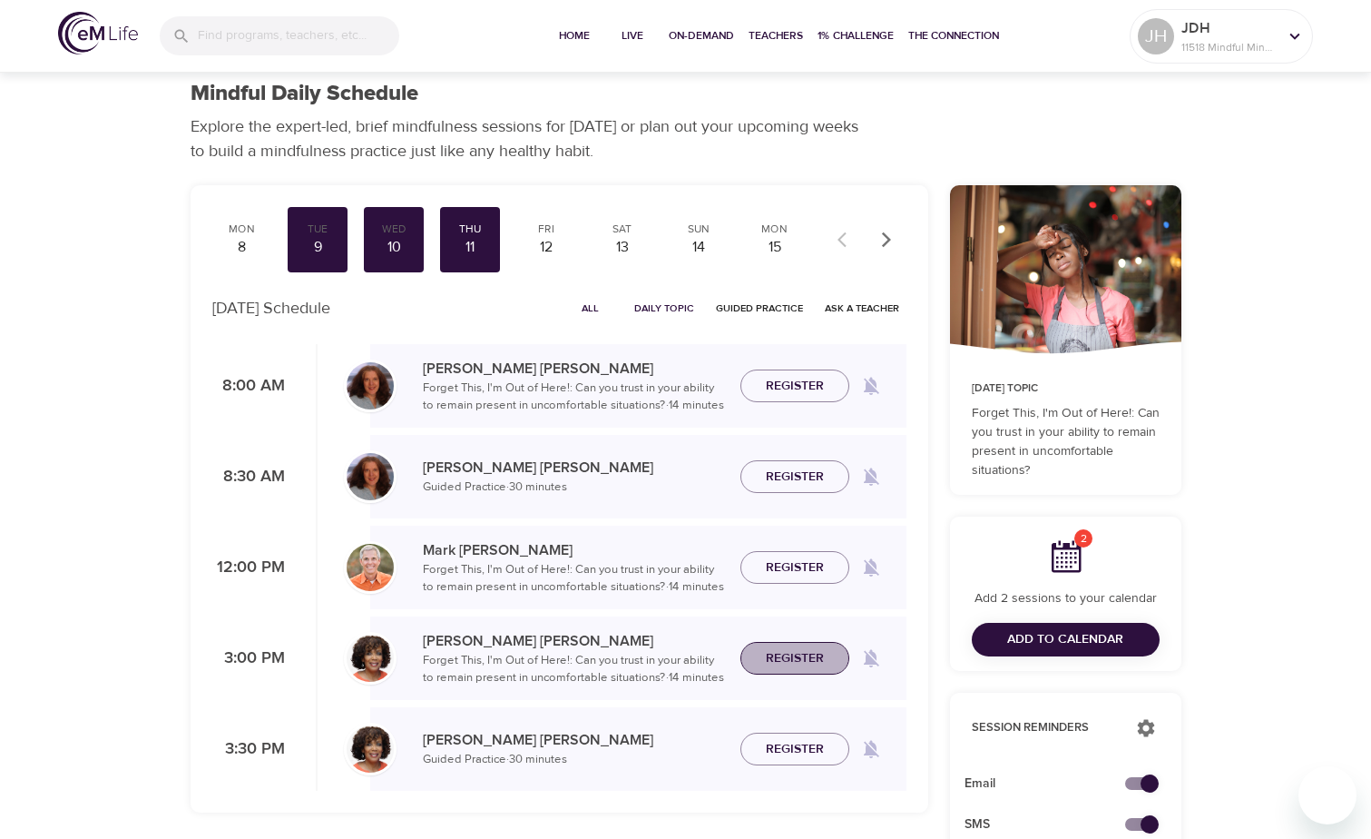
click at [597, 570] on span "Register" at bounding box center [795, 658] width 58 height 23
click at [540, 238] on div "12" at bounding box center [546, 247] width 45 height 21
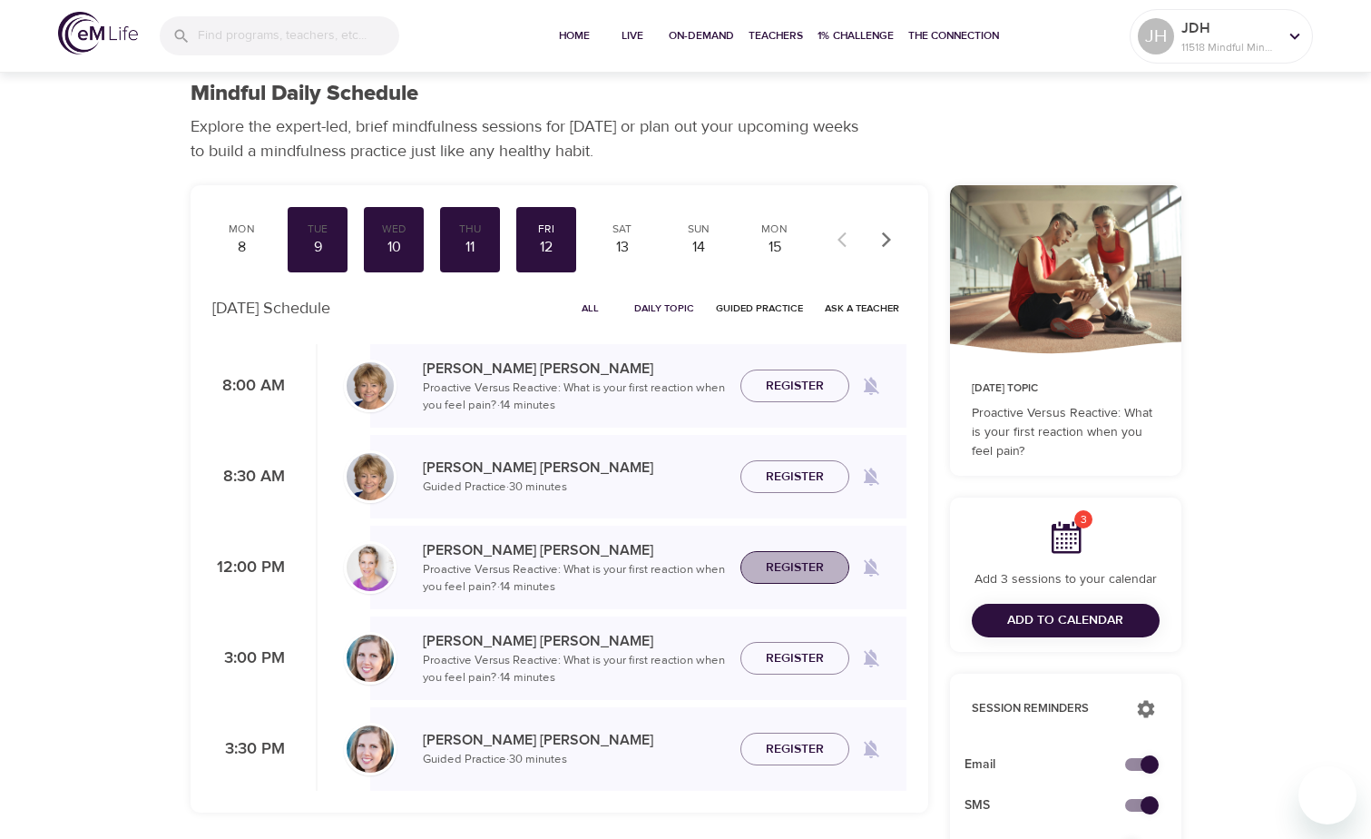
click at [597, 567] on span "Register" at bounding box center [795, 567] width 58 height 23
click at [597, 239] on div "13" at bounding box center [622, 247] width 45 height 21
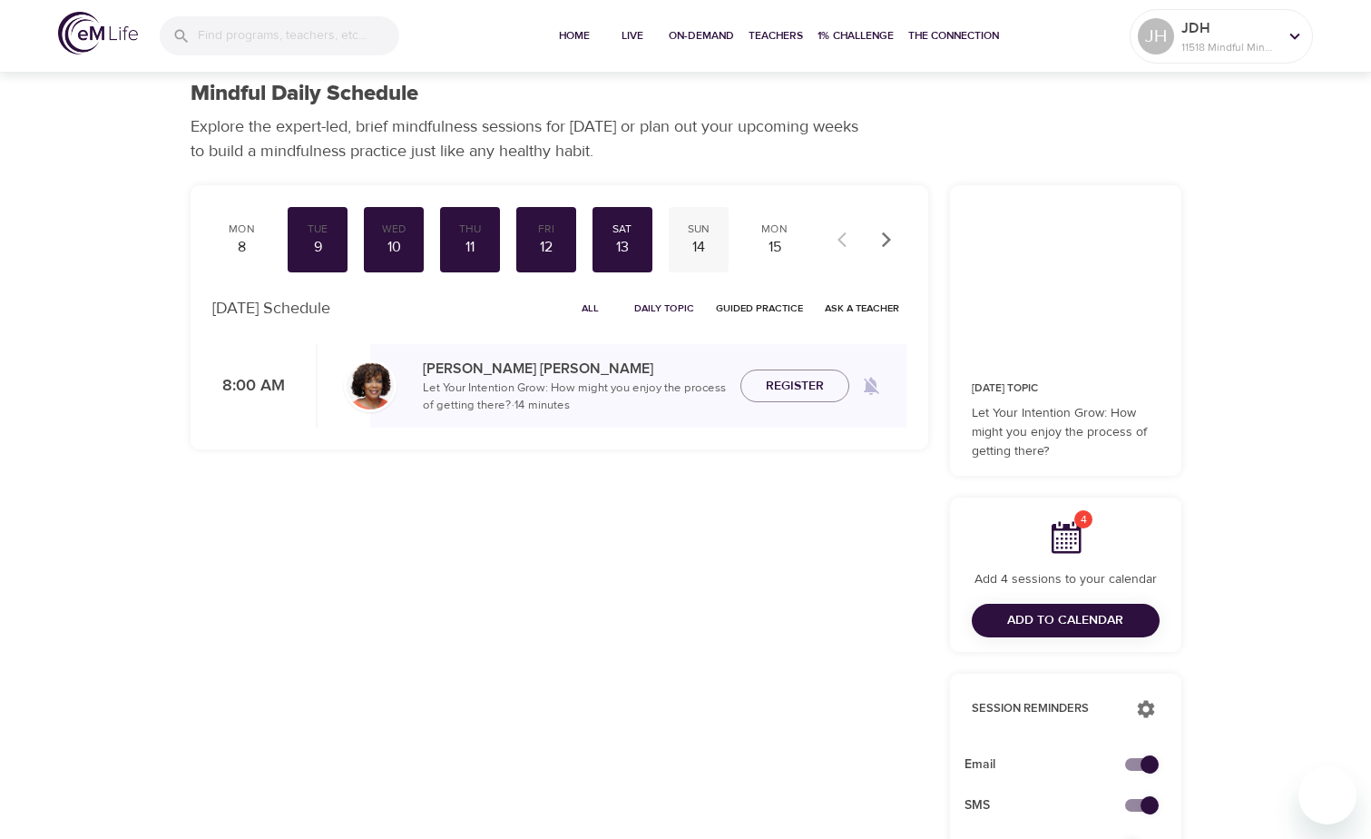
click at [597, 229] on div "Sun" at bounding box center [698, 228] width 45 height 15
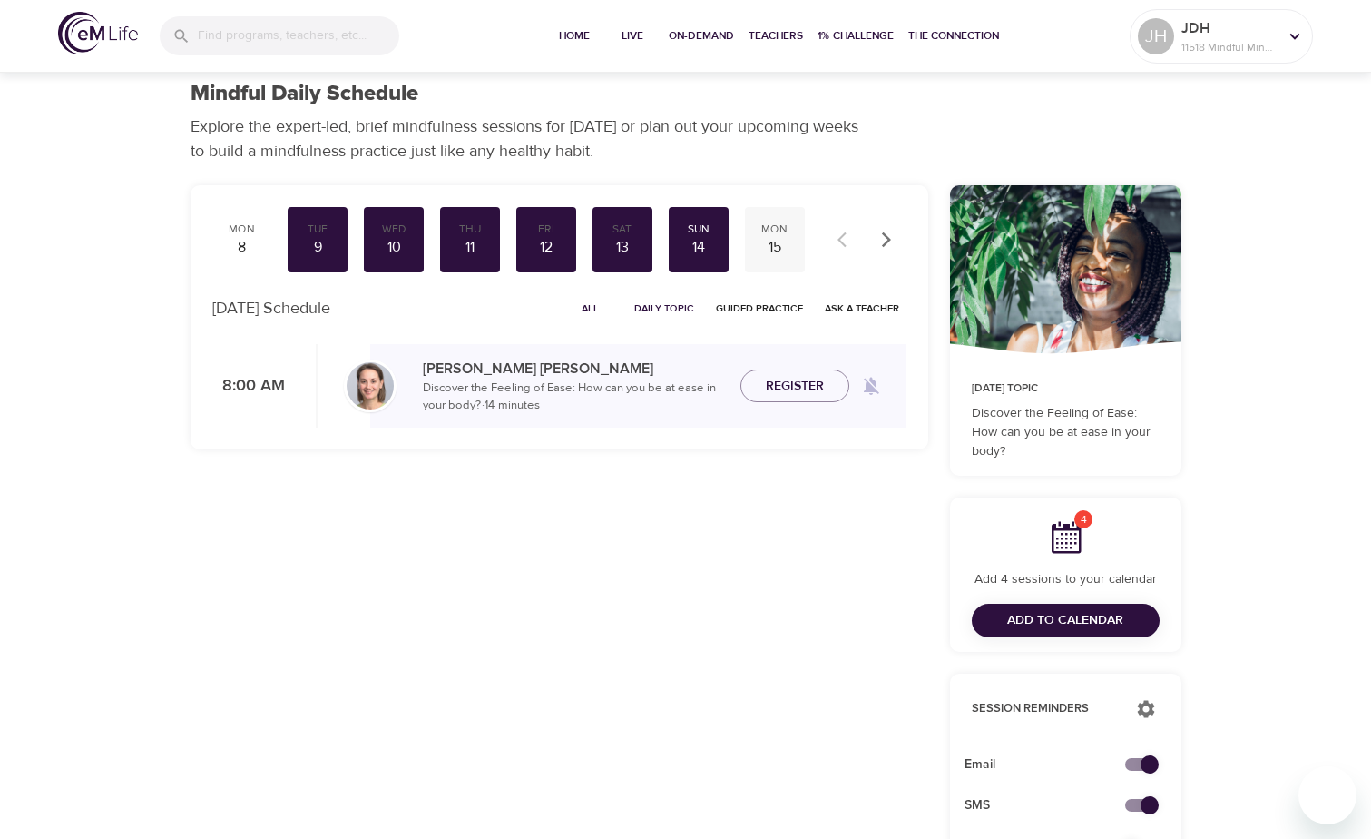
click at [597, 226] on div "Mon" at bounding box center [774, 228] width 45 height 15
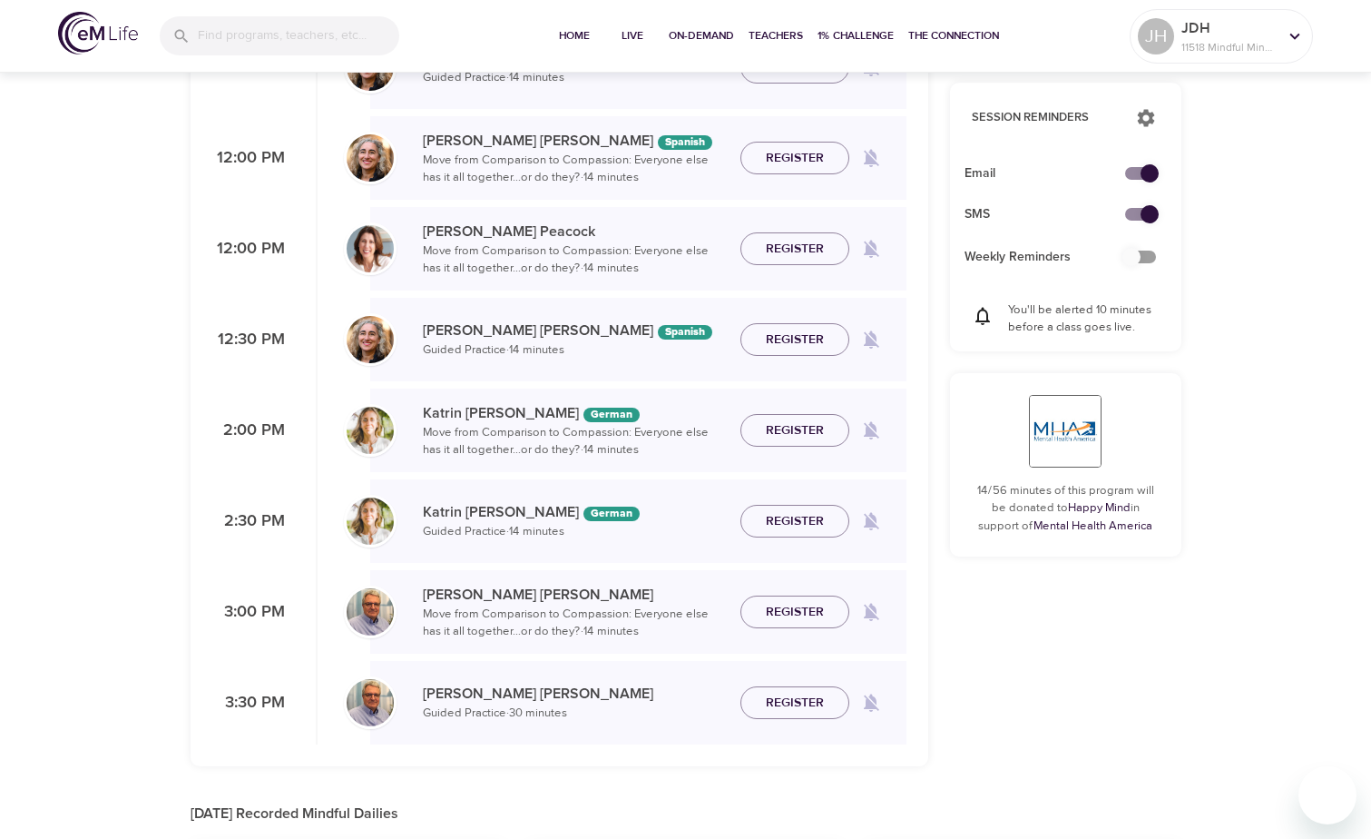
scroll to position [608, 0]
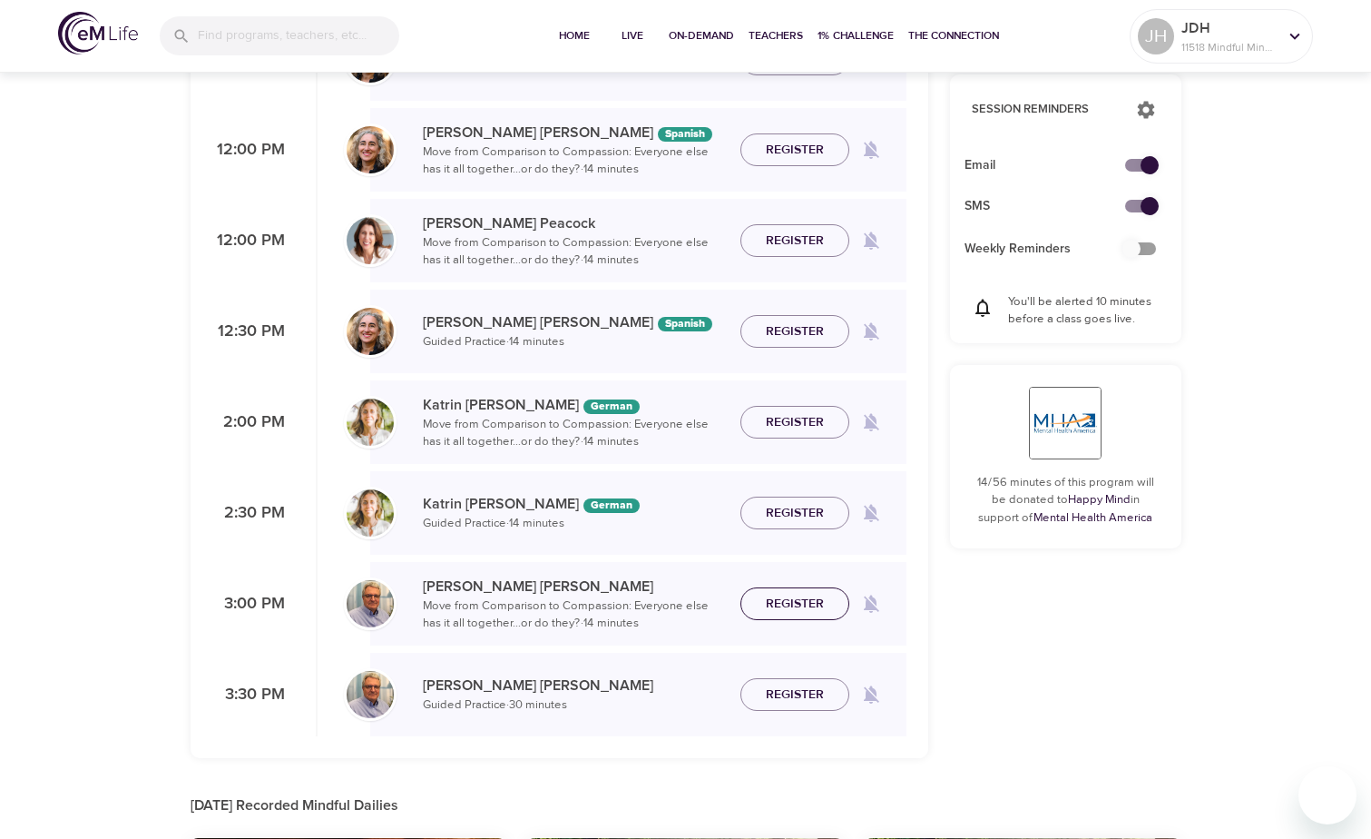
click at [597, 570] on span "Register" at bounding box center [795, 604] width 58 height 23
click at [597, 166] on input "checkbox" at bounding box center [1149, 165] width 103 height 34
checkbox input "false"
click at [597, 205] on input "checkbox" at bounding box center [1149, 206] width 103 height 34
checkbox input "false"
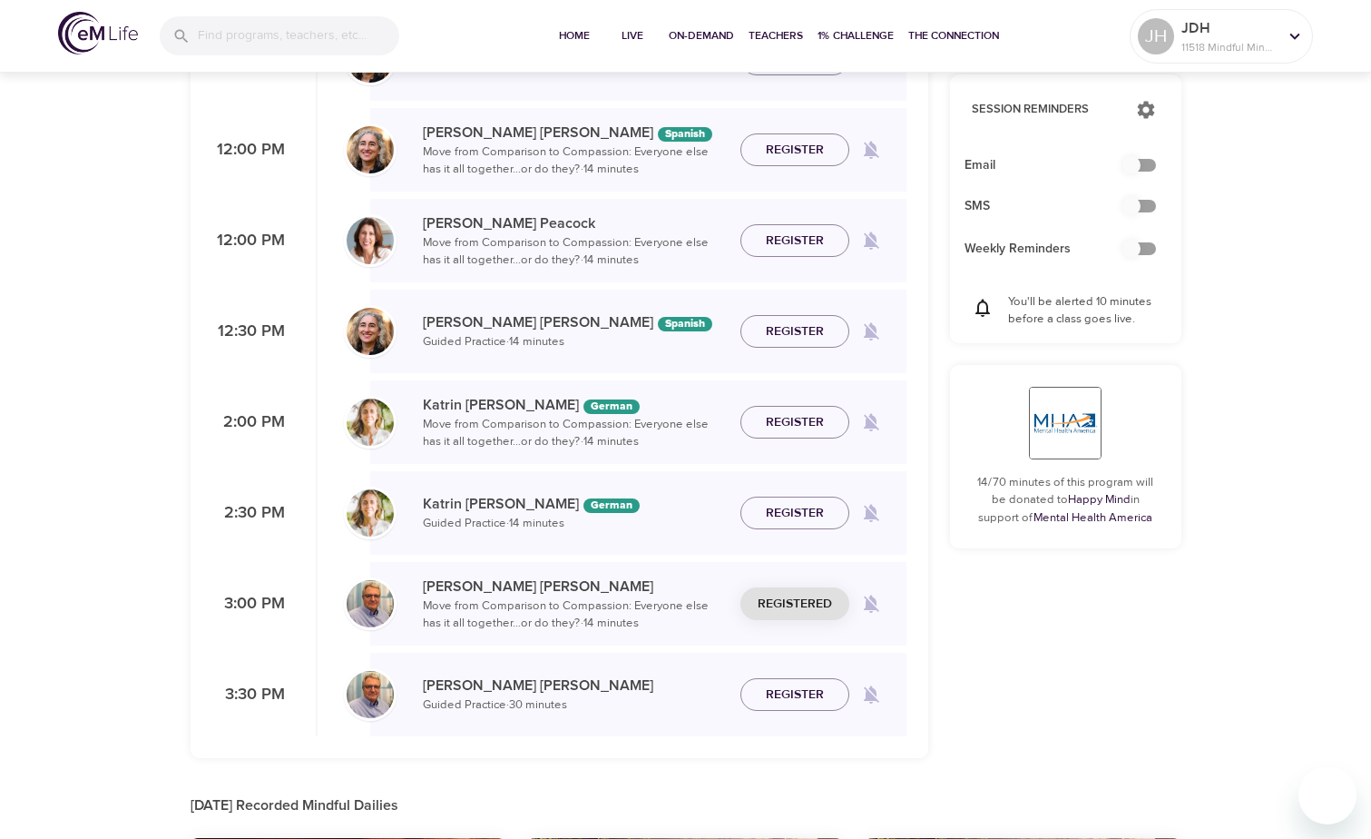
click at [597, 163] on input "checkbox" at bounding box center [1131, 165] width 103 height 34
checkbox input "true"
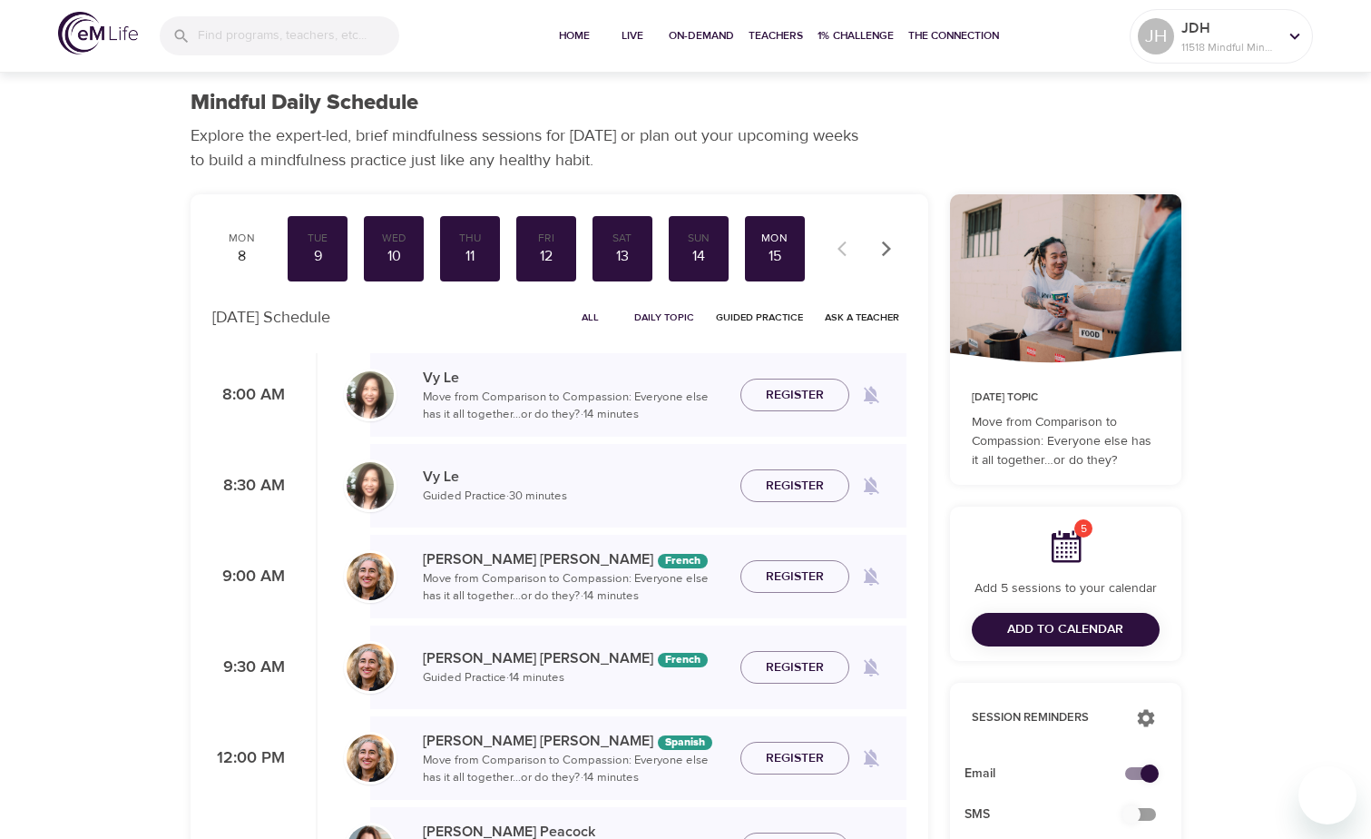
click at [597, 570] on span "Add to Calendar" at bounding box center [1065, 629] width 116 height 23
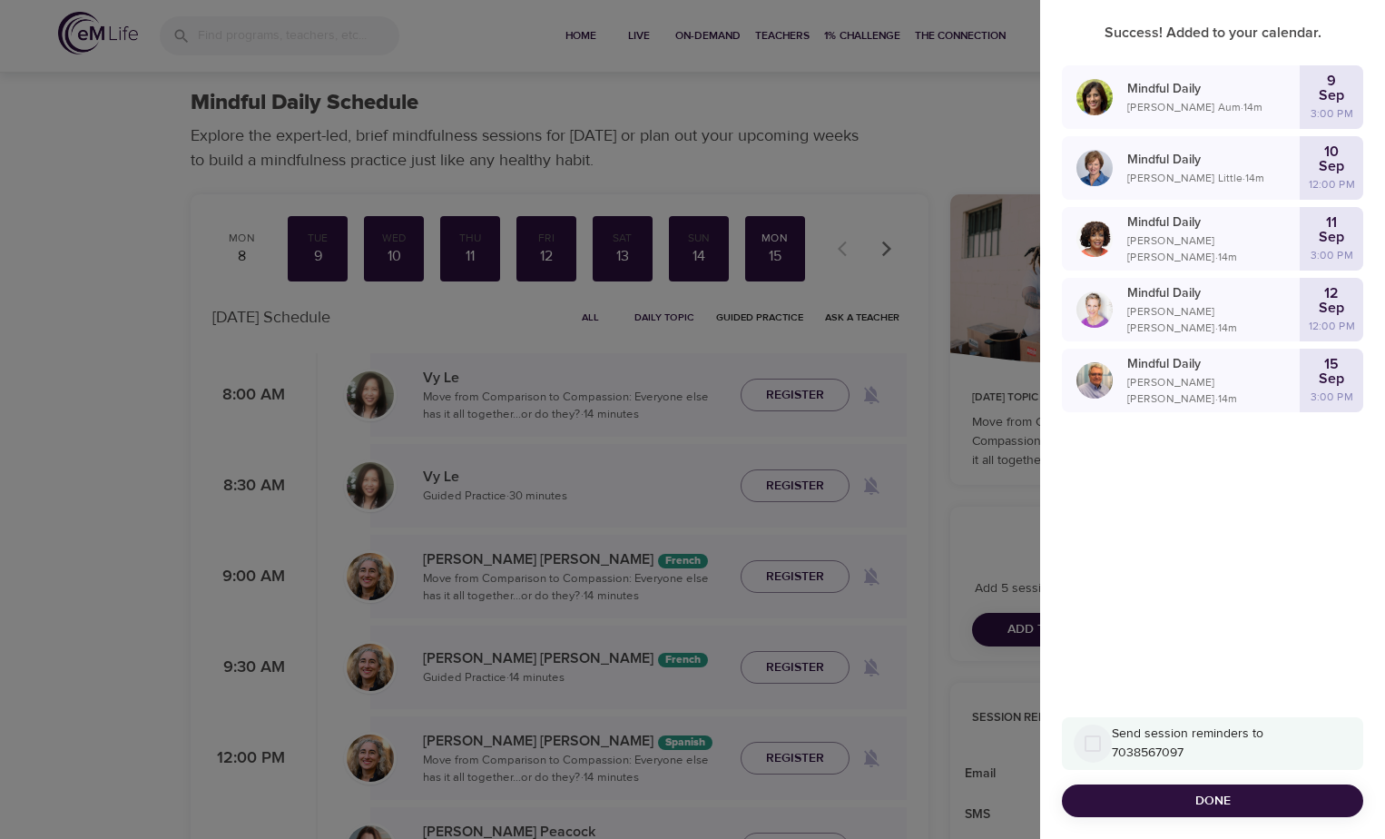
click at [597, 570] on input "Send session reminders to 7038567097" at bounding box center [1093, 743] width 38 height 38
checkbox input "false"
checkbox input "true"
click at [597, 570] on span "Done" at bounding box center [1212, 801] width 272 height 23
